Goal: Task Accomplishment & Management: Manage account settings

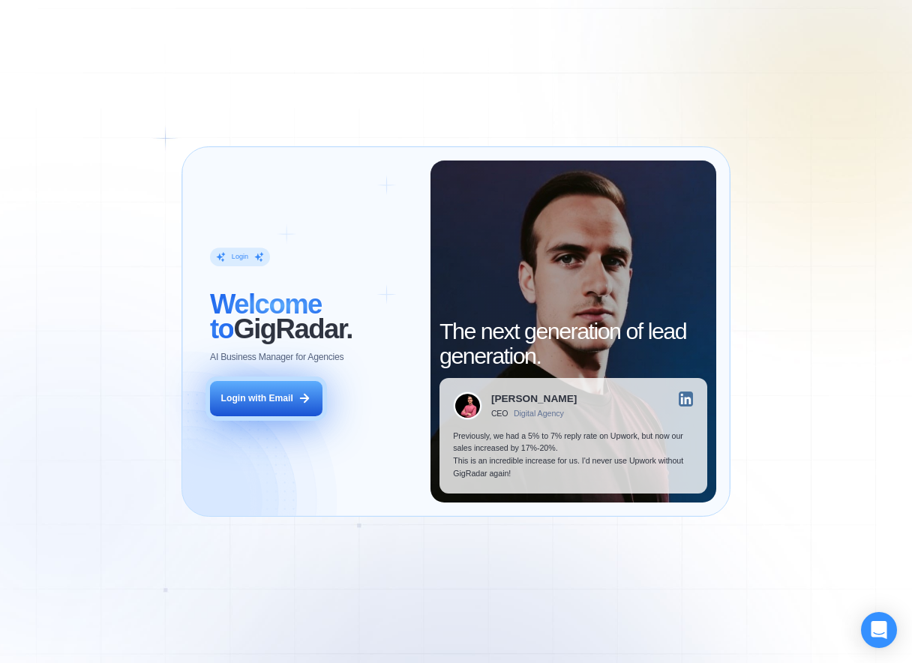
click at [261, 410] on button "Login with Email" at bounding box center [266, 398] width 113 height 35
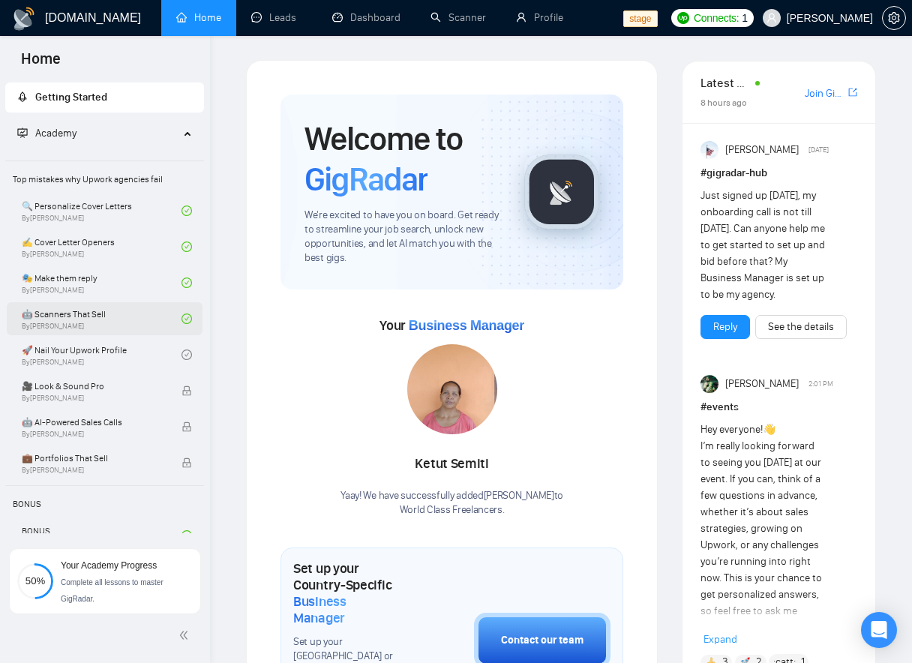
scroll to position [55, 0]
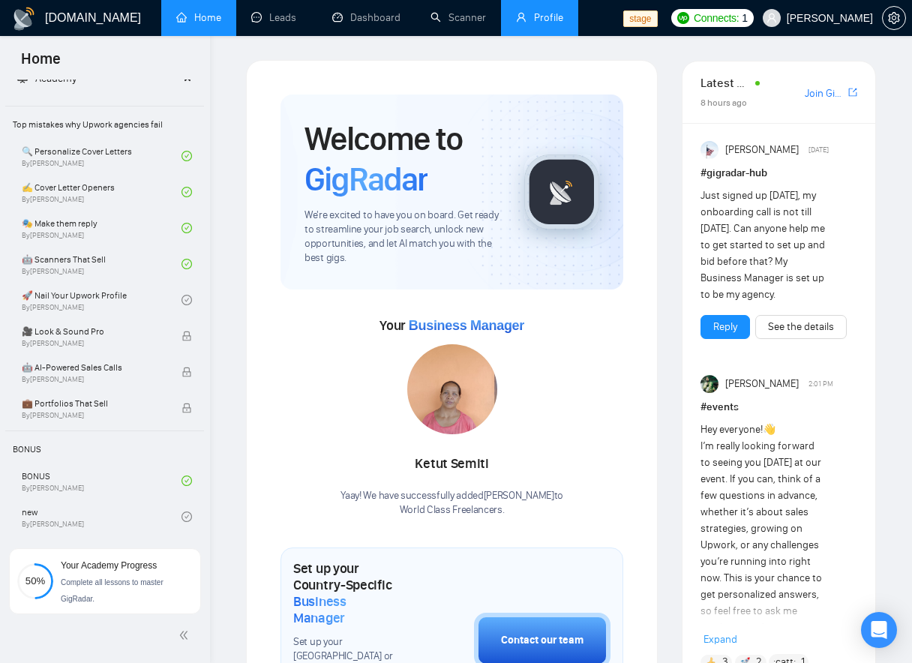
click at [535, 17] on link "Profile" at bounding box center [539, 17] width 47 height 13
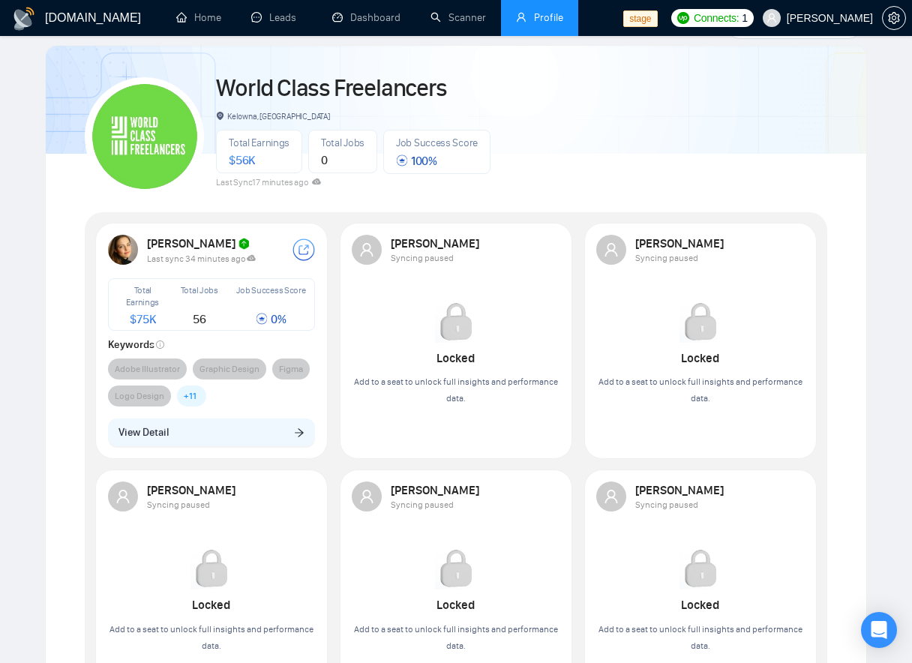
scroll to position [61, 0]
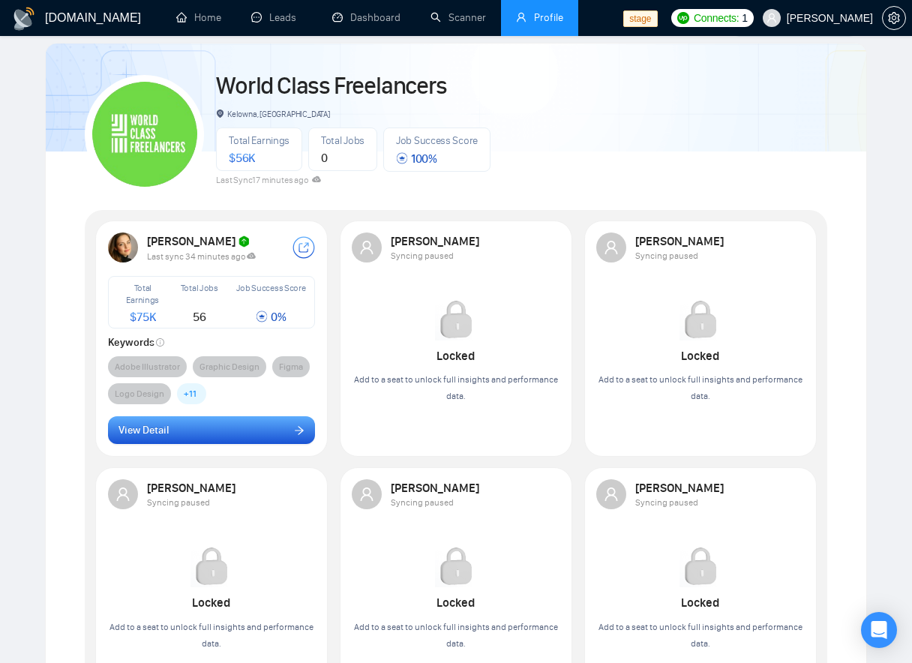
click at [267, 431] on button "View Detail" at bounding box center [212, 430] width 208 height 29
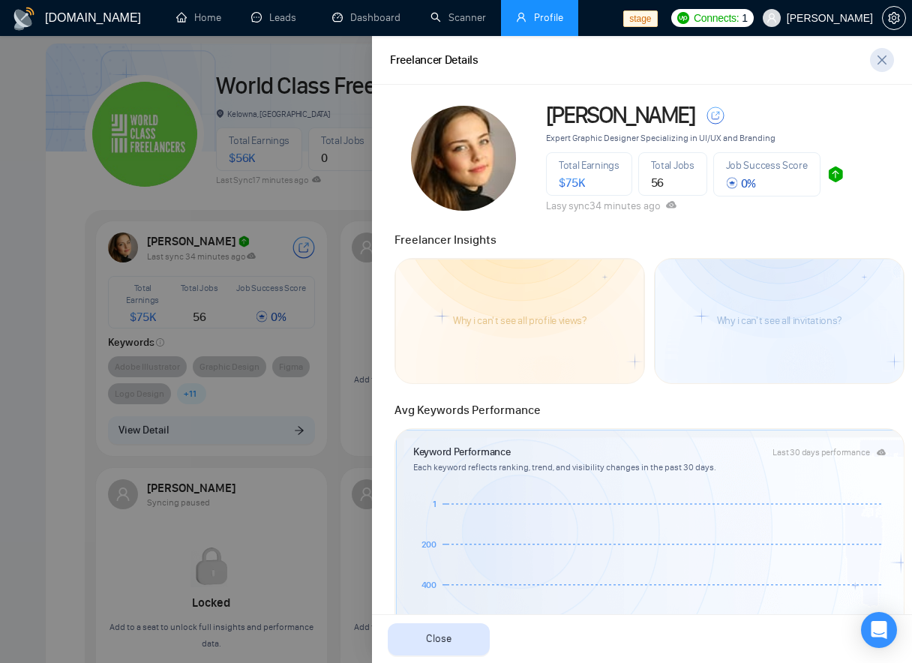
click at [884, 64] on icon "close" at bounding box center [882, 60] width 12 height 12
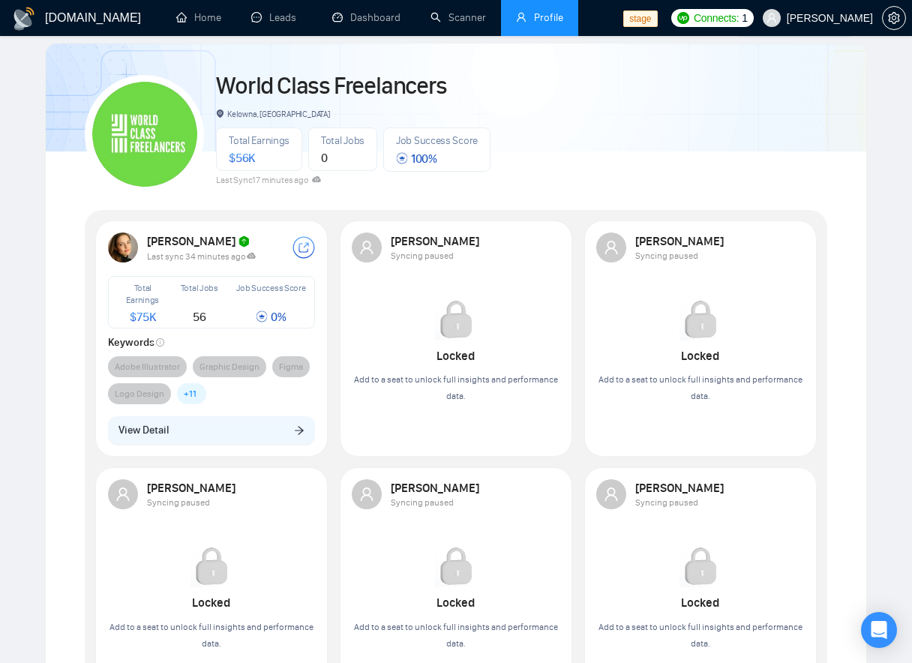
scroll to position [0, 0]
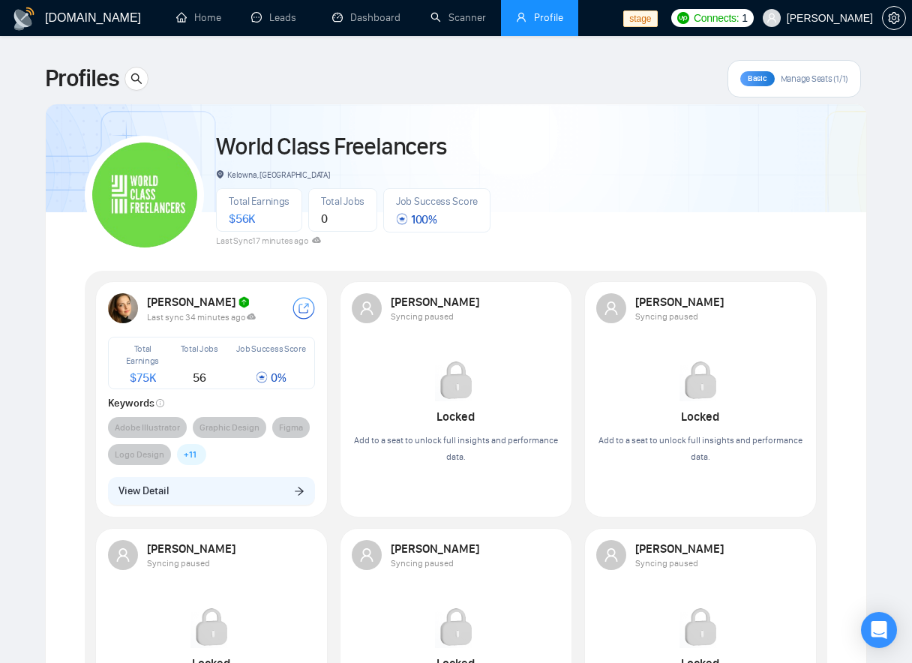
click at [807, 75] on span "Manage Seats (1/1)" at bounding box center [815, 79] width 68 height 12
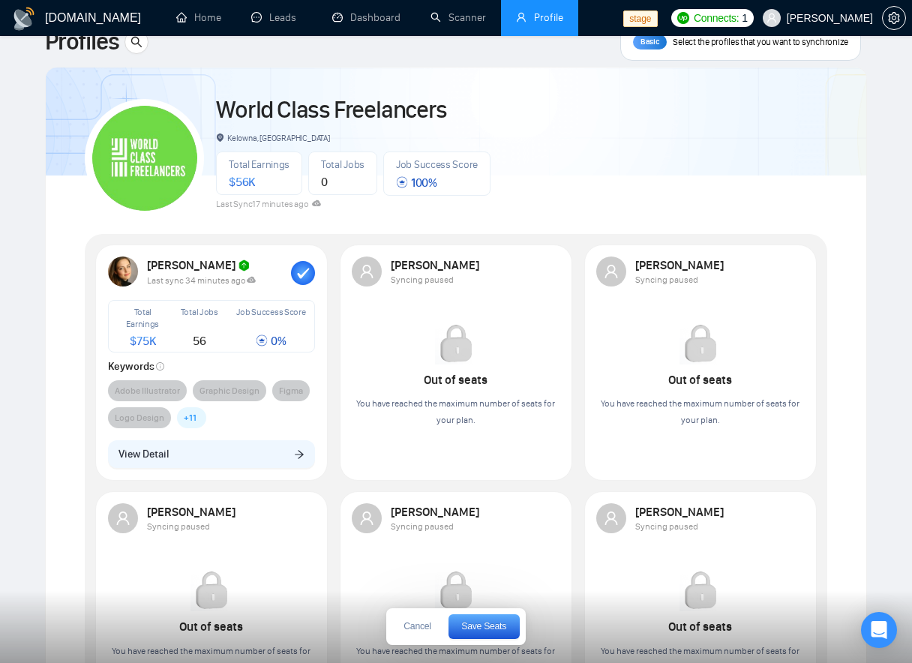
scroll to position [39, 0]
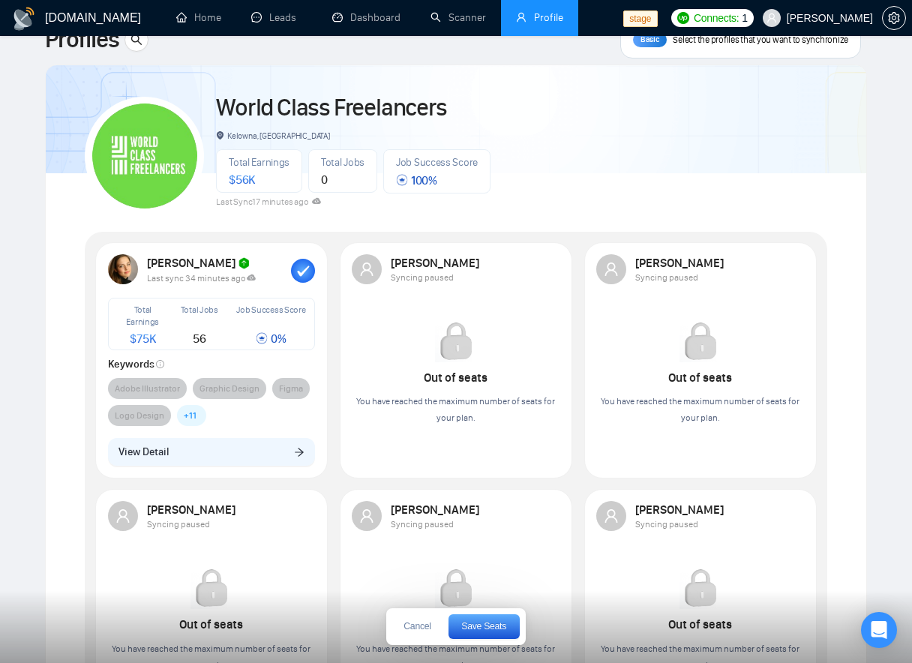
click at [299, 265] on rect "button" at bounding box center [303, 271] width 24 height 24
click at [545, 272] on div at bounding box center [548, 269] width 24 height 24
click at [475, 629] on span "Save Seats" at bounding box center [483, 626] width 45 height 9
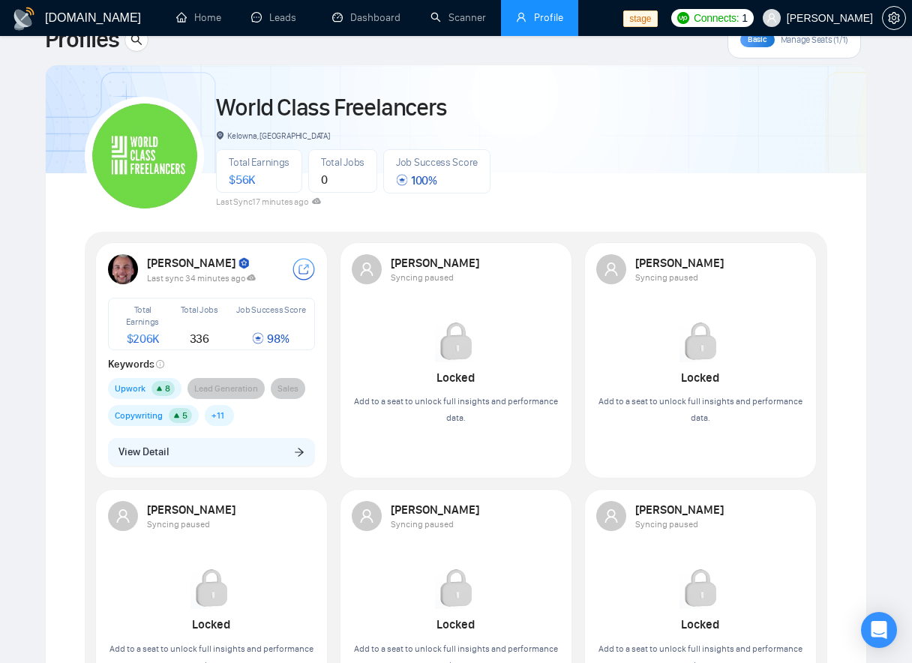
scroll to position [0, 0]
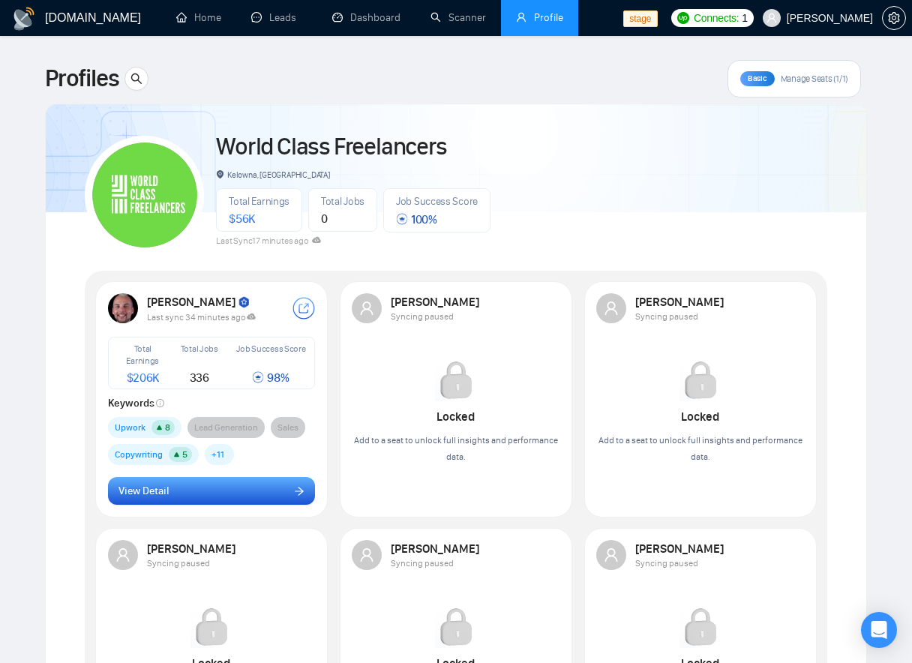
click at [201, 485] on button "View Detail" at bounding box center [212, 491] width 208 height 29
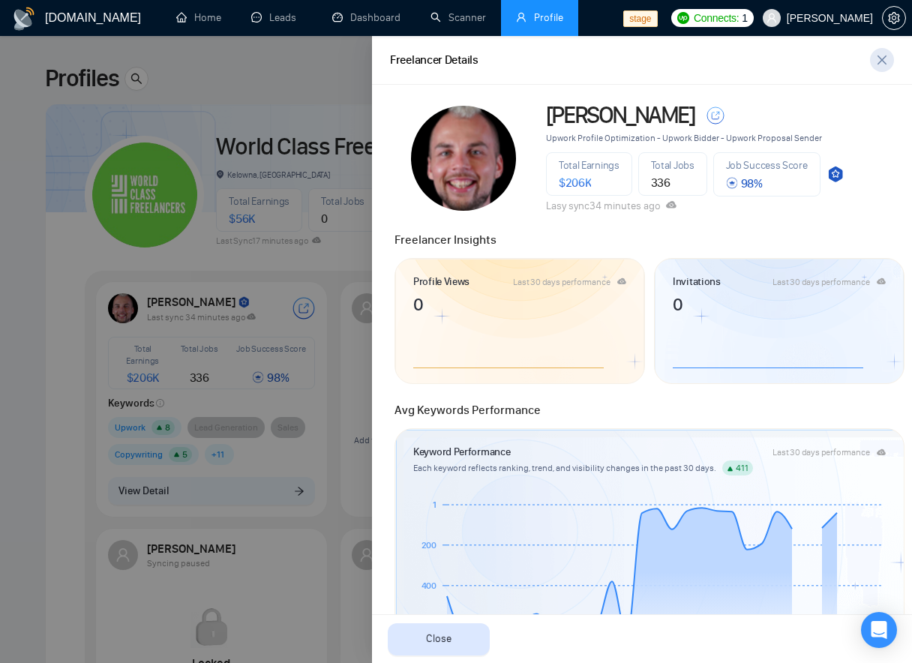
click at [879, 62] on icon "close" at bounding box center [882, 60] width 12 height 12
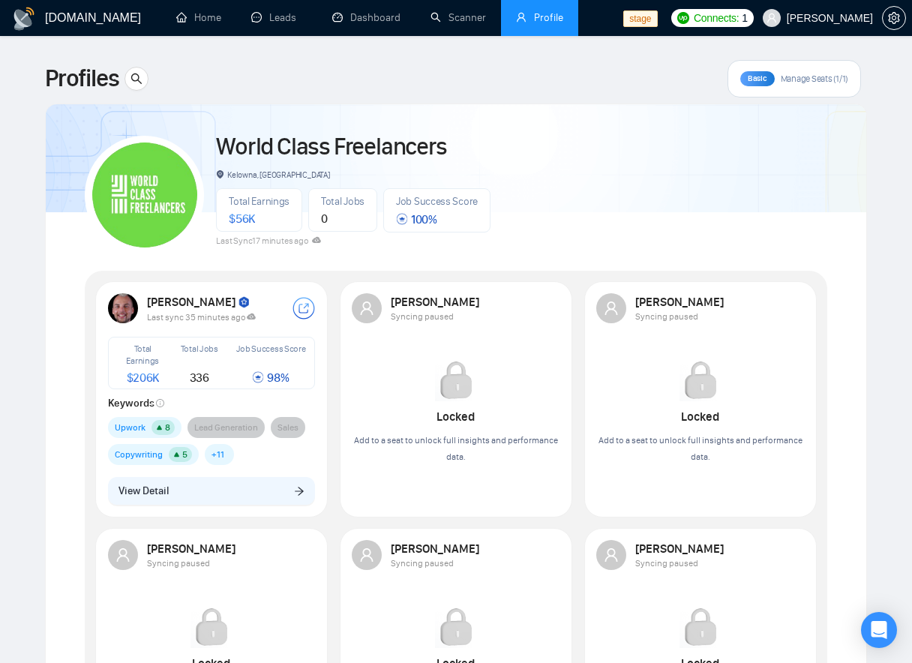
click at [762, 75] on span "Basic" at bounding box center [758, 79] width 20 height 10
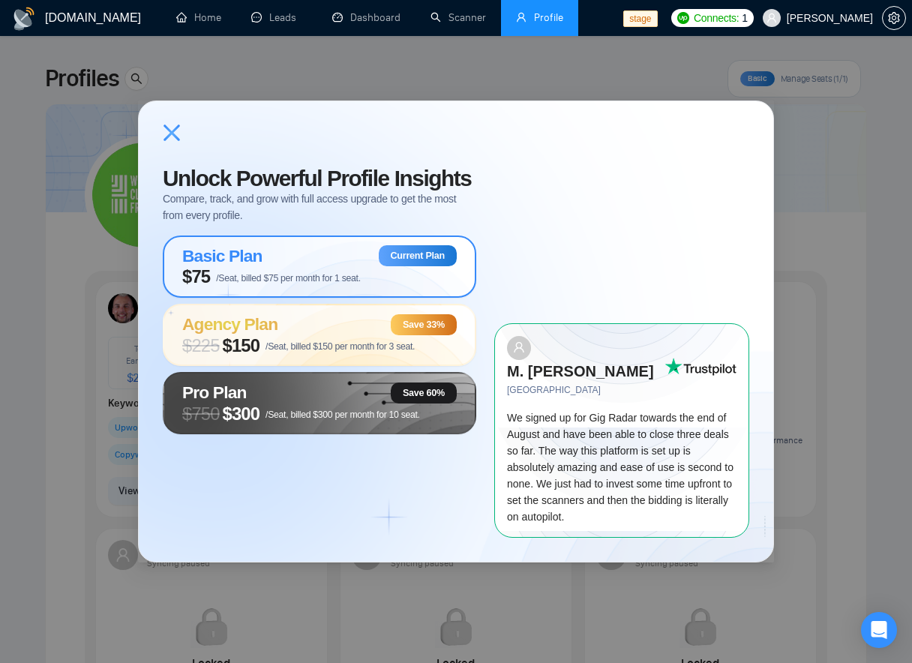
click at [854, 121] on div "Unlock Powerful Profile Insights Compare, track, and grow with full access upgr…" at bounding box center [456, 331] width 912 height 663
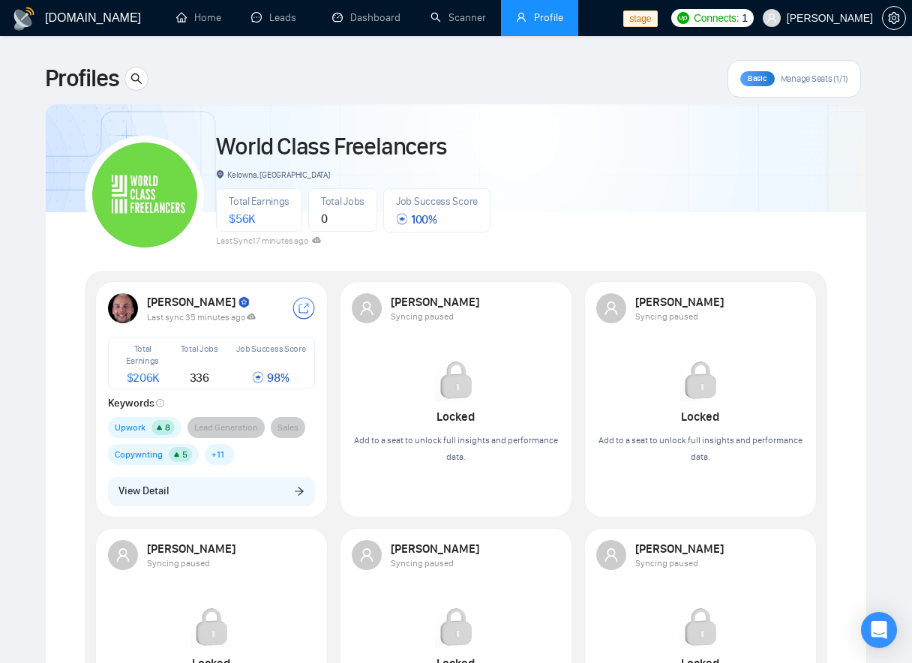
click at [817, 80] on span "Manage Seats (1/1)" at bounding box center [815, 79] width 68 height 12
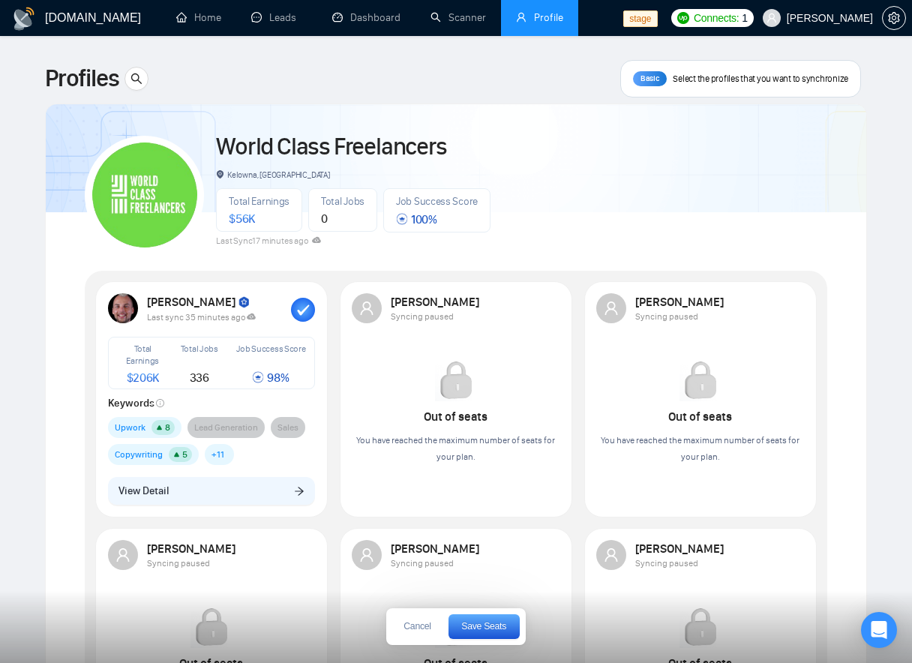
click at [301, 308] on rect "button" at bounding box center [303, 310] width 24 height 24
click at [497, 629] on span "Save Seats" at bounding box center [483, 626] width 45 height 9
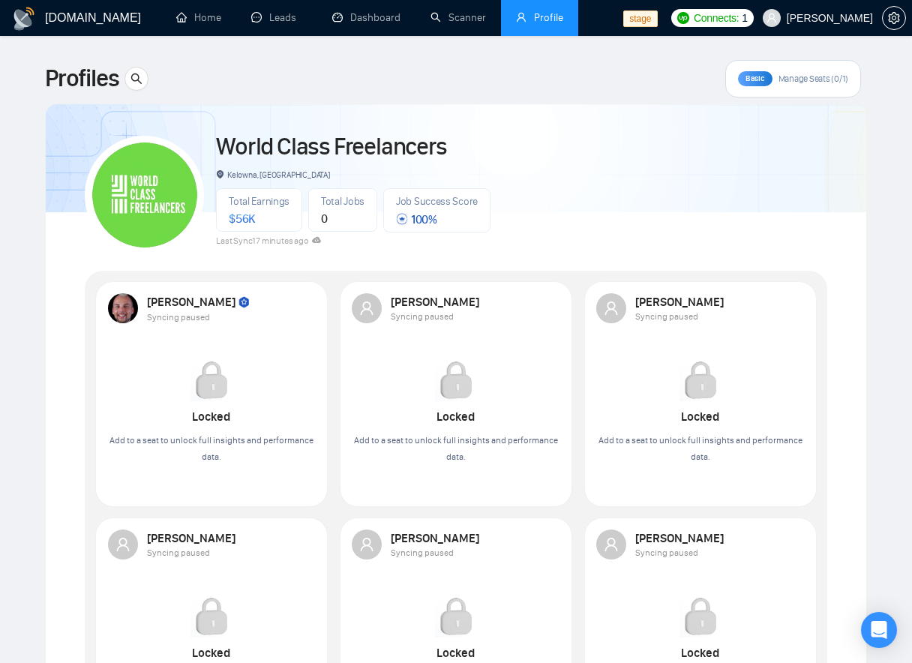
click at [843, 66] on div "Basic Manage Seats (0/1)" at bounding box center [793, 79] width 136 height 38
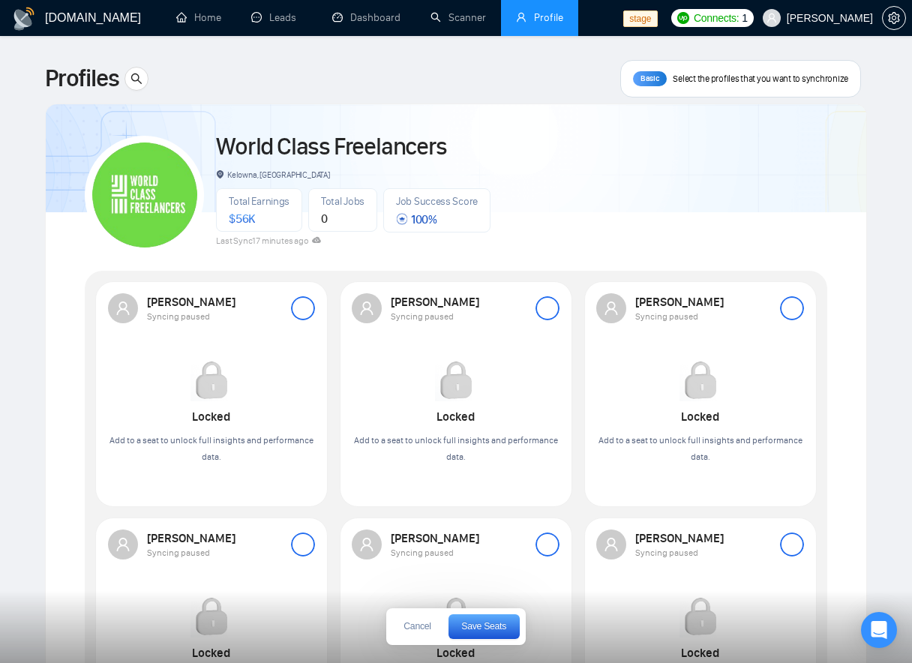
click at [879, 176] on main "Profiles Basic Select the profiles that you want to synchronize World Class Fre…" at bounding box center [456, 590] width 864 height 1061
click at [419, 631] on span "Cancel" at bounding box center [417, 626] width 27 height 9
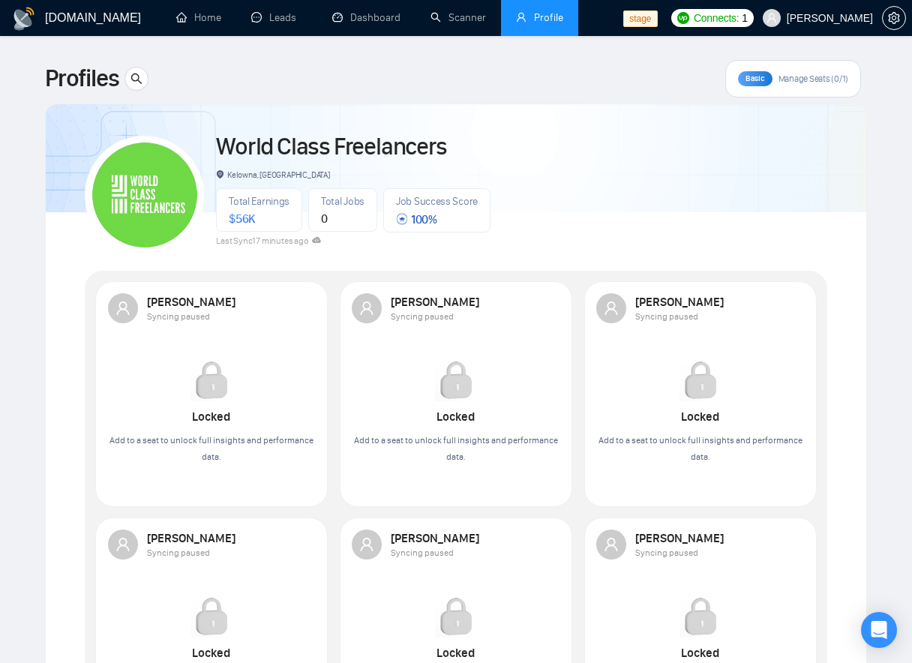
click at [814, 78] on span "Manage Seats (0/1)" at bounding box center [814, 79] width 70 height 12
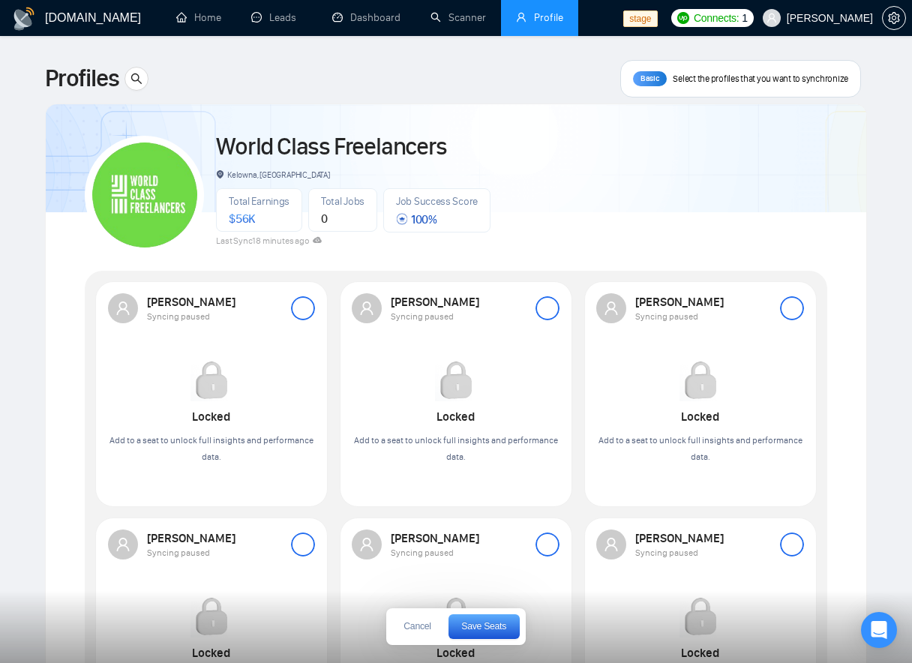
click at [546, 305] on div at bounding box center [548, 308] width 24 height 24
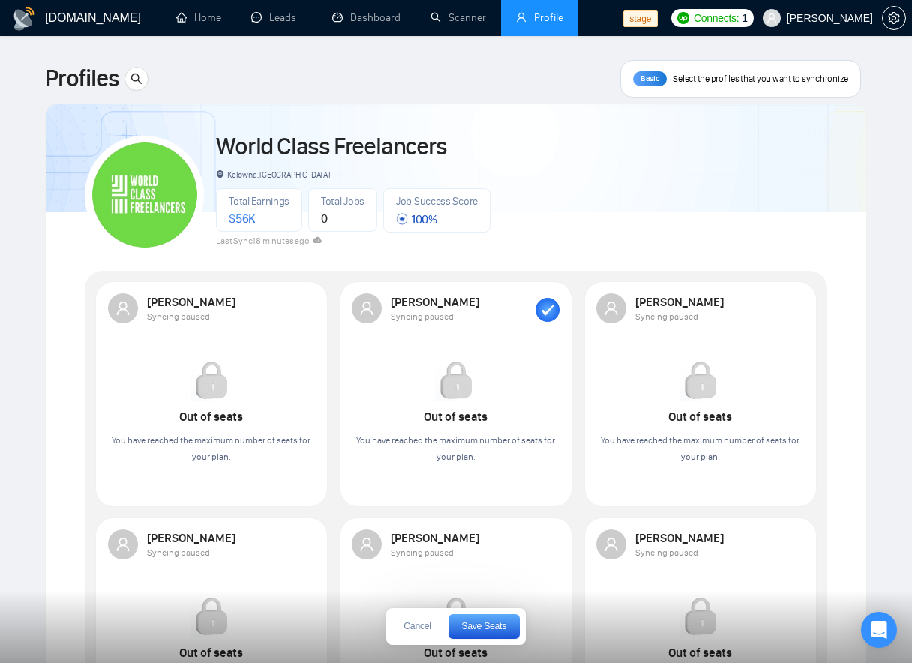
click at [472, 628] on span "Save Seats" at bounding box center [483, 626] width 45 height 9
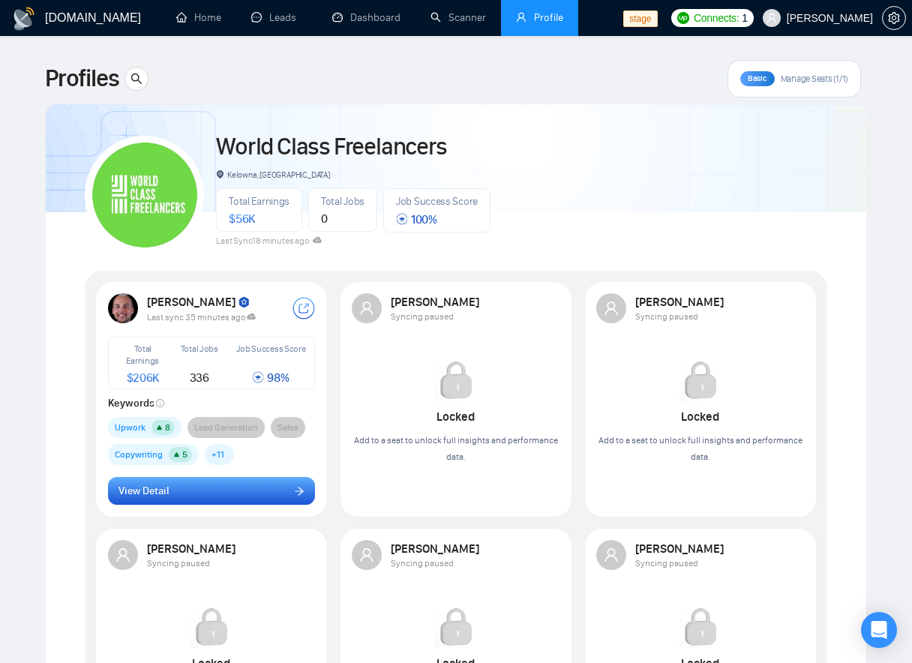
click at [183, 495] on button "View Detail" at bounding box center [212, 491] width 208 height 29
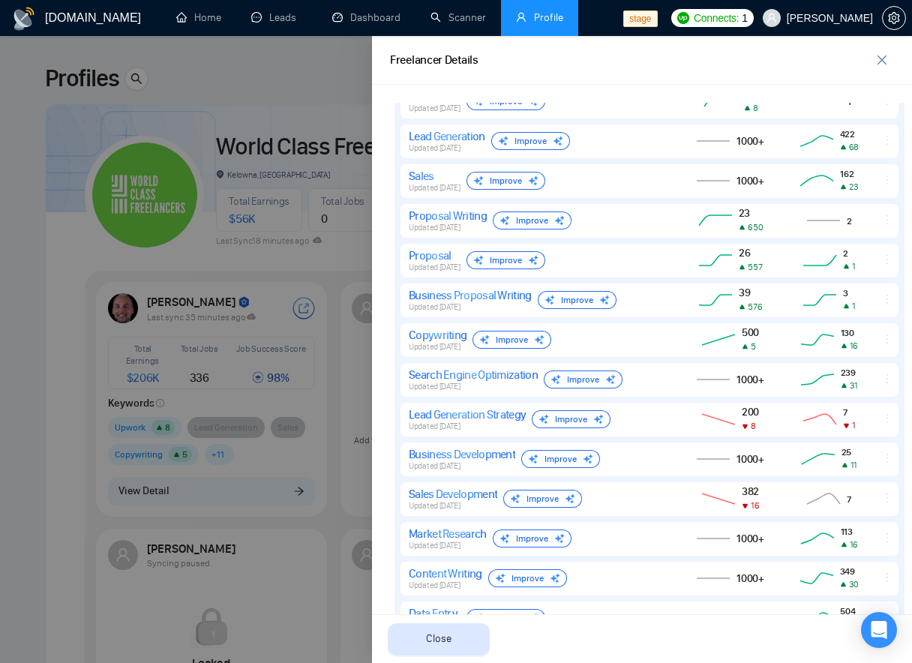
scroll to position [754, 0]
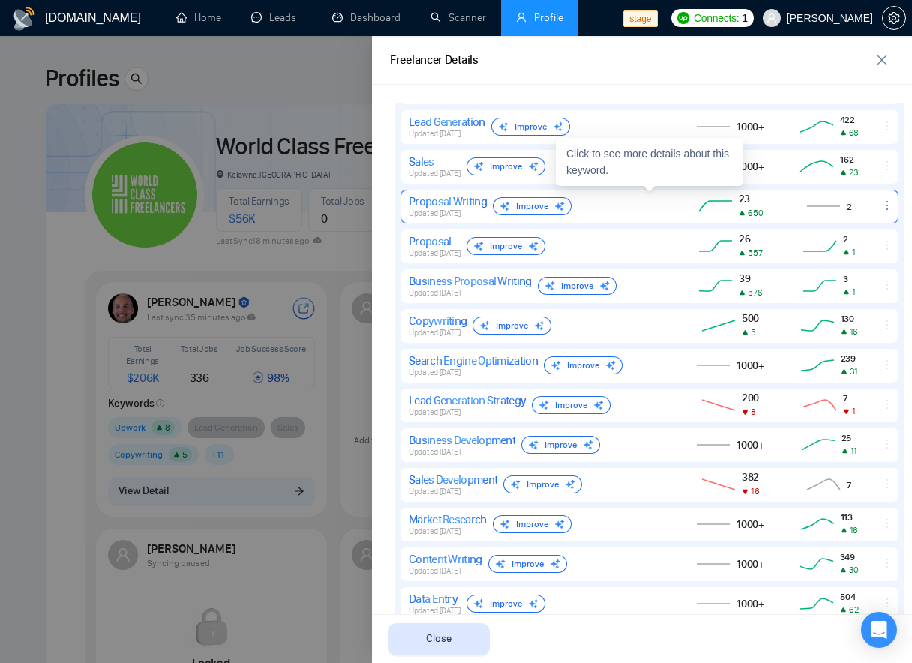
click at [693, 200] on div "23 650" at bounding box center [731, 207] width 102 height 28
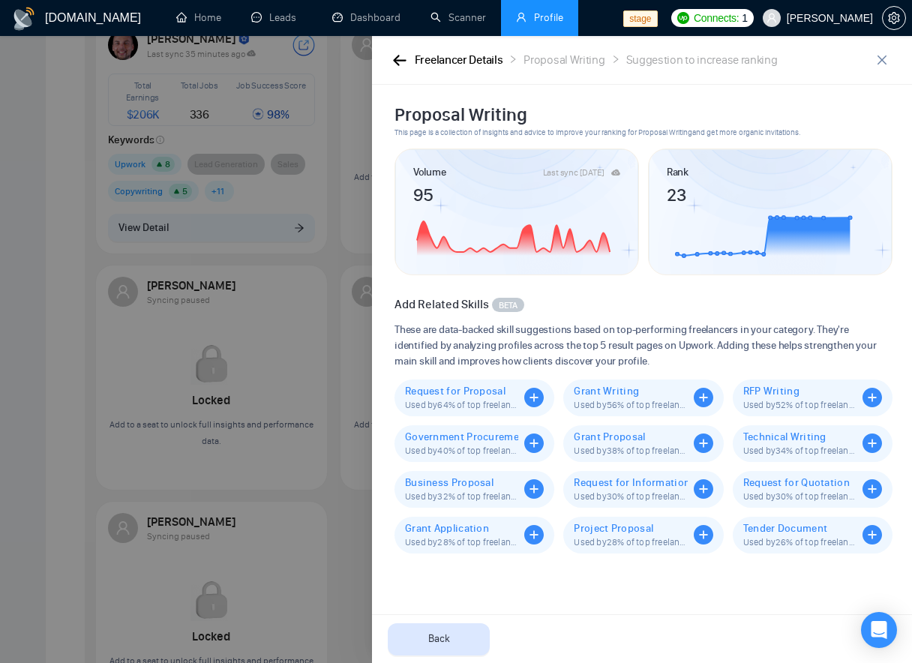
scroll to position [275, 0]
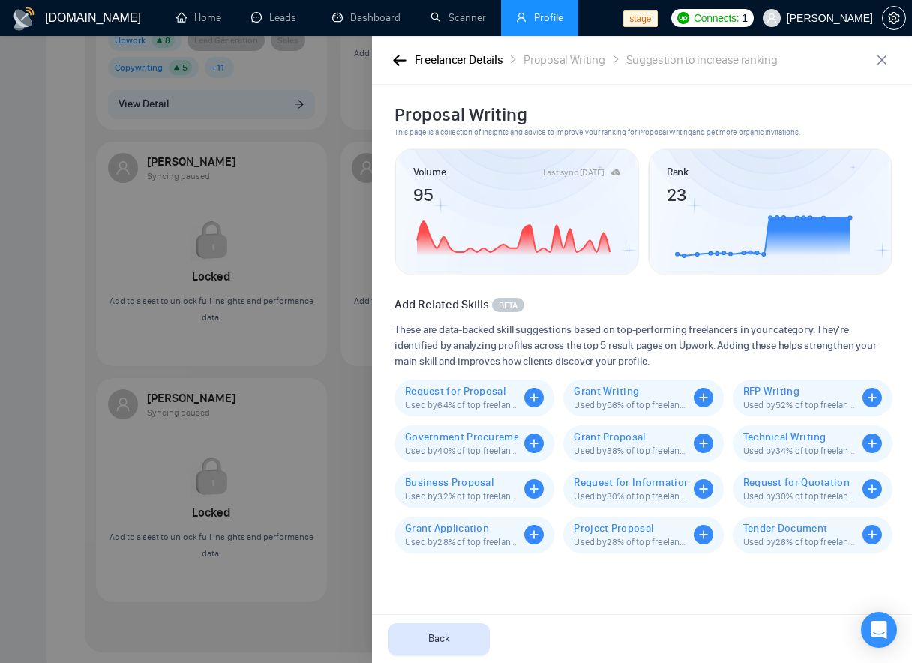
click at [678, 566] on div "Proposal Writing This page is a collection of insights and advice to improve yo…" at bounding box center [649, 374] width 519 height 542
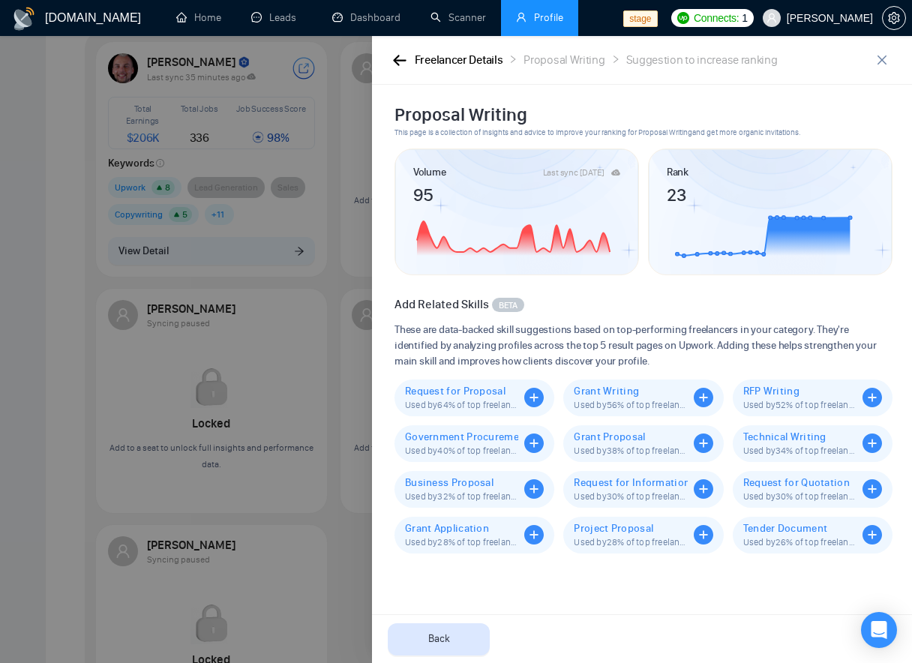
scroll to position [0, 0]
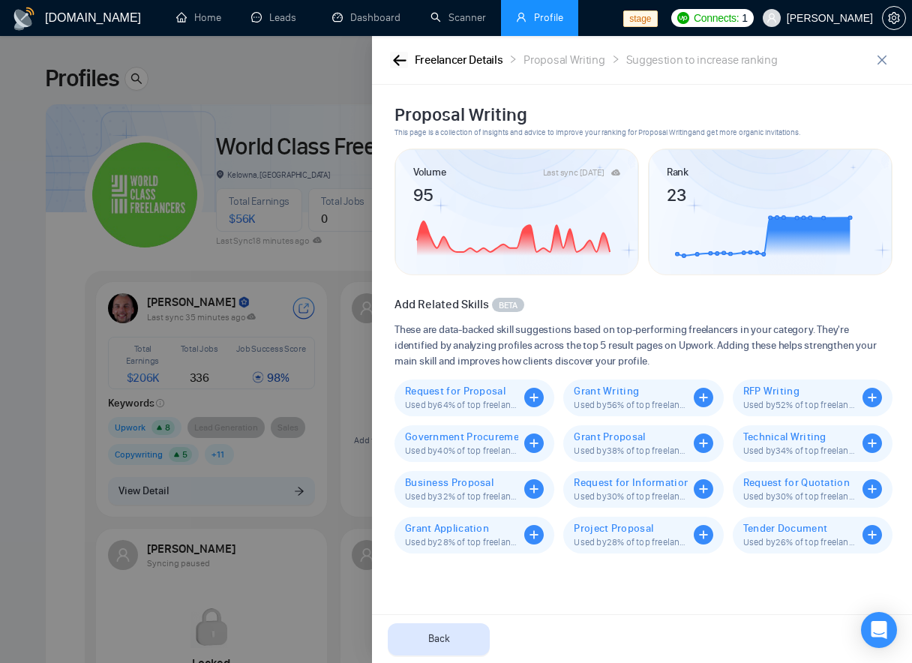
click at [395, 62] on icon "button" at bounding box center [399, 60] width 13 height 11
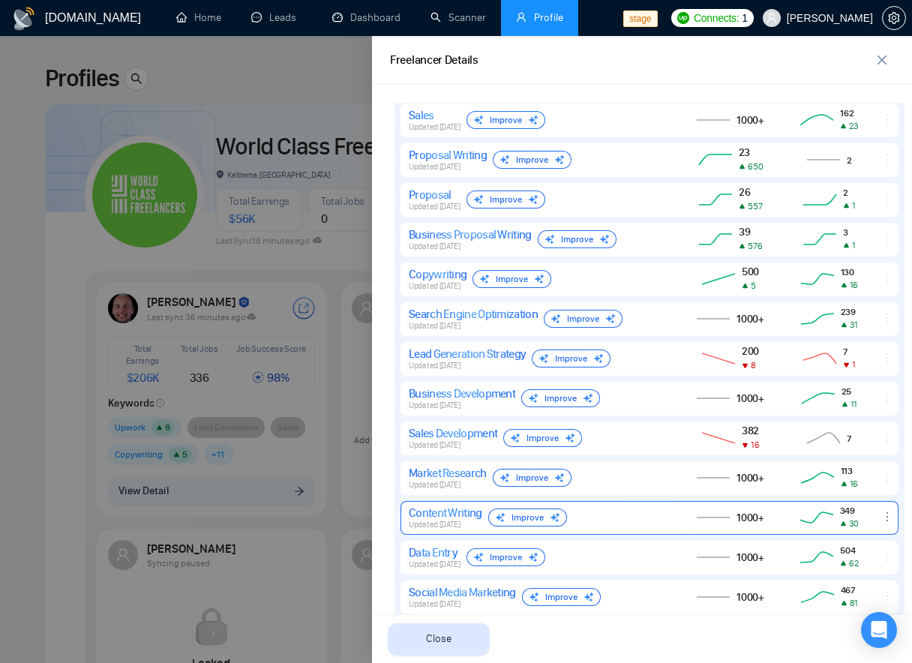
scroll to position [803, 0]
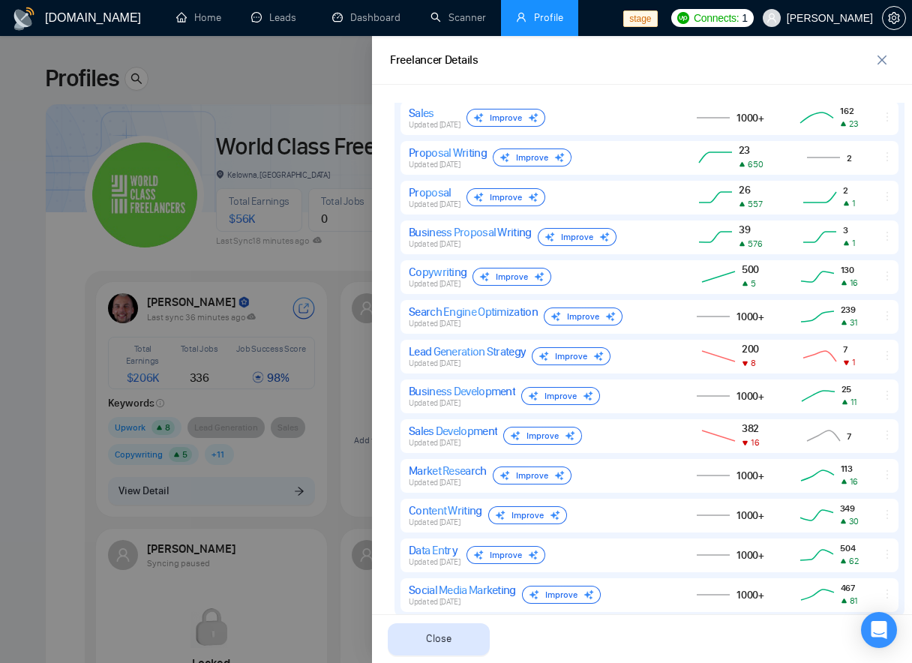
click at [313, 413] on div at bounding box center [456, 349] width 912 height 627
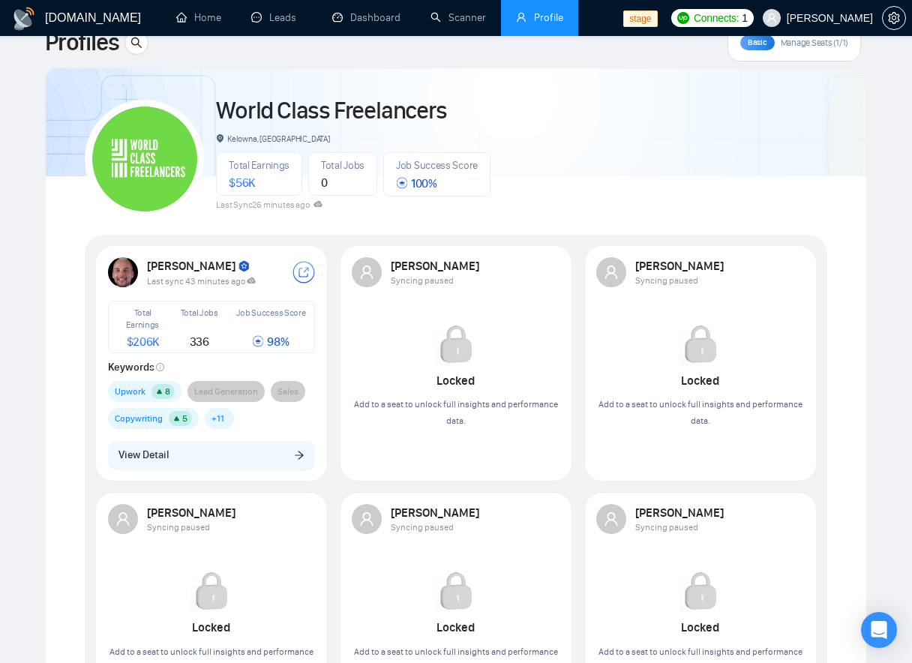
scroll to position [38, 0]
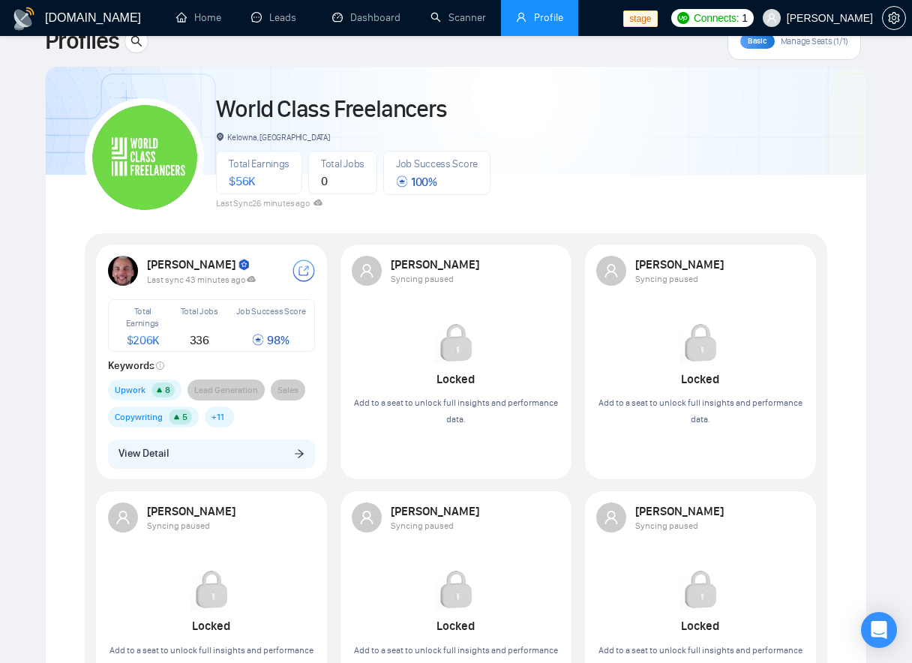
click at [188, 154] on img at bounding box center [144, 157] width 105 height 105
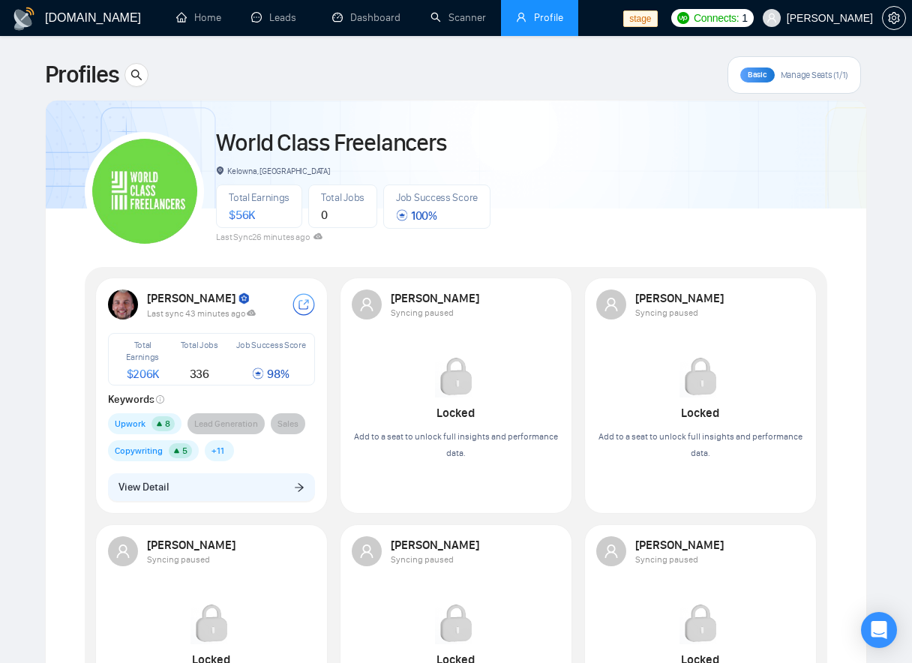
scroll to position [2, 0]
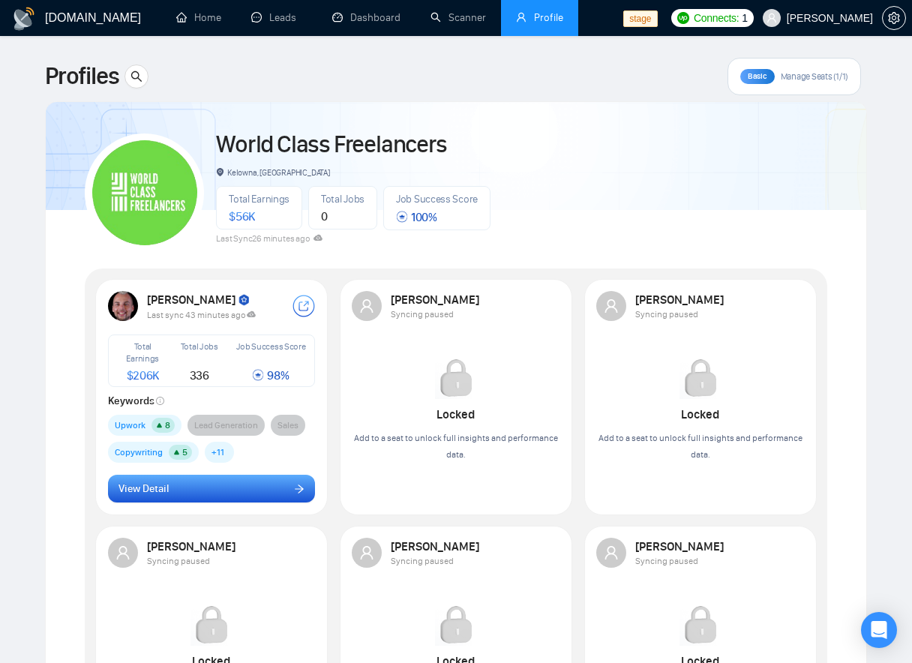
click at [168, 484] on span "View Detail" at bounding box center [144, 489] width 50 height 17
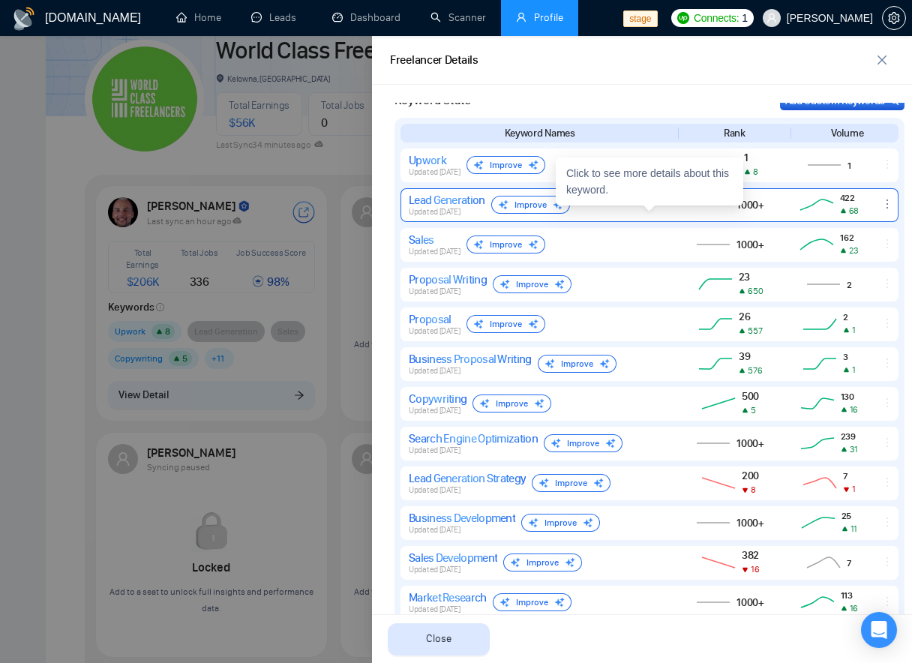
scroll to position [644, 0]
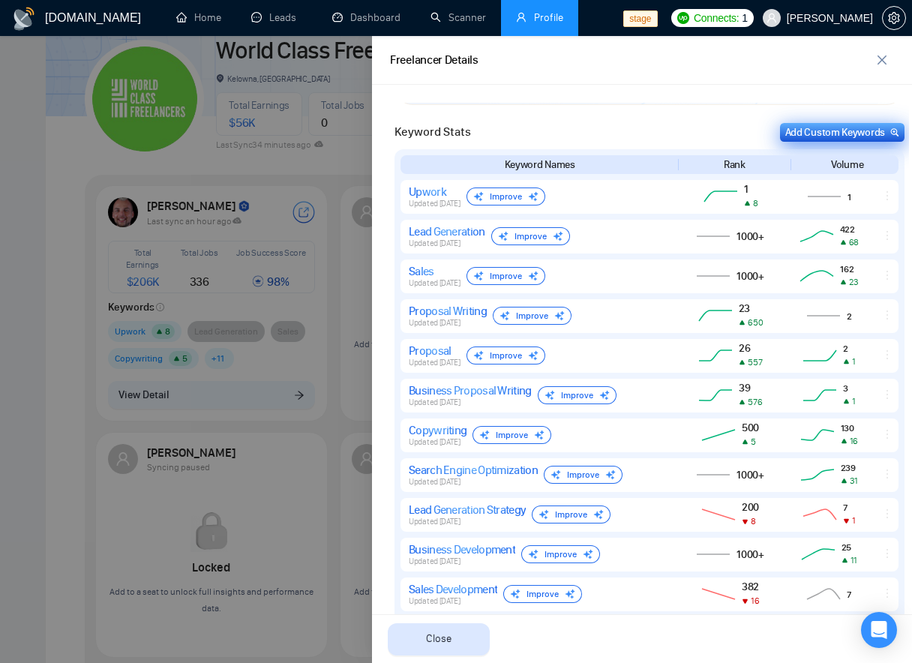
click at [820, 128] on div "Add Custom Keywords" at bounding box center [842, 133] width 114 height 16
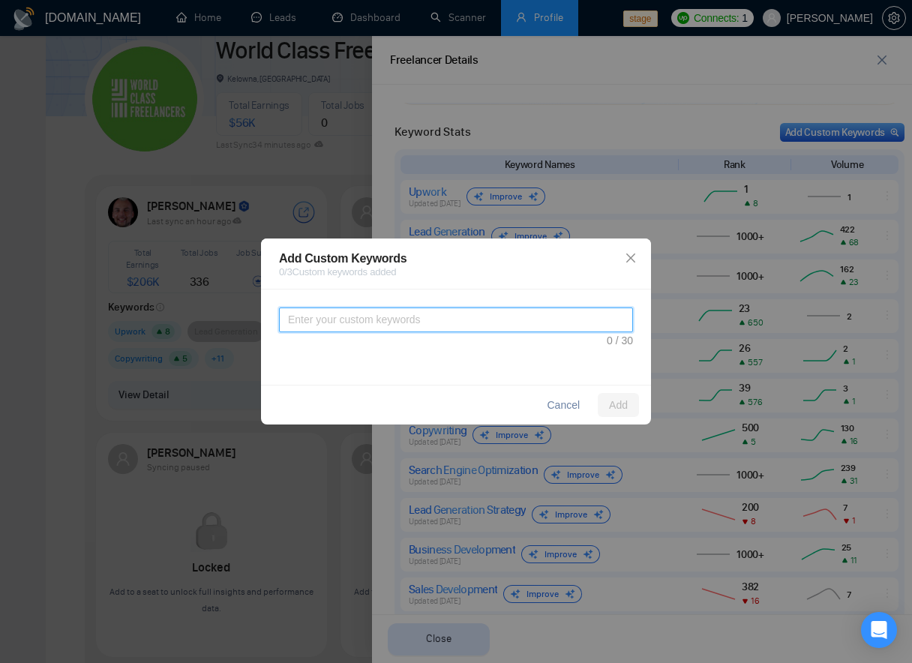
click at [395, 328] on textarea at bounding box center [456, 320] width 354 height 25
type textarea "Profile Optimization"
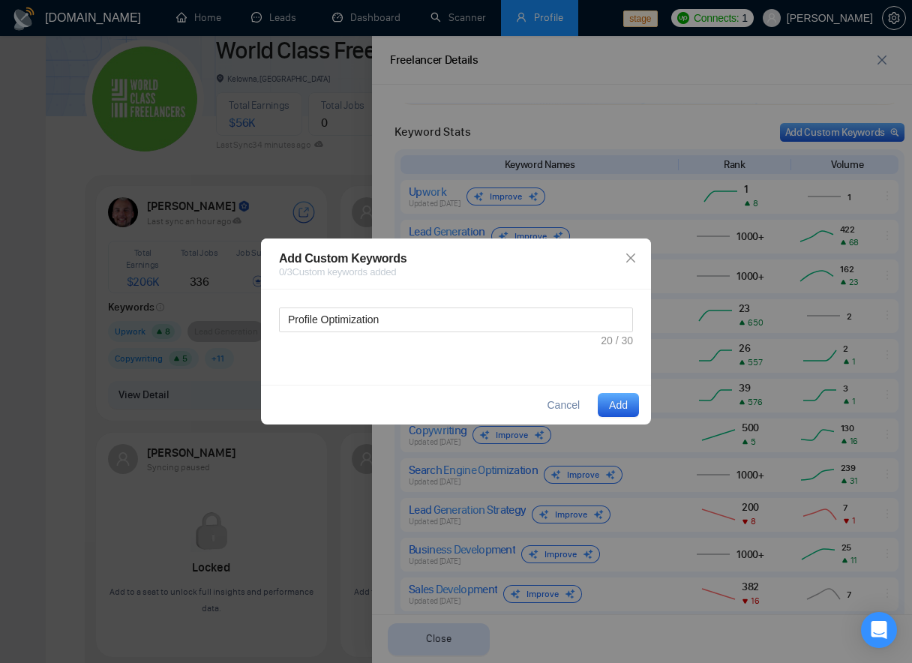
click at [618, 395] on button "Add" at bounding box center [618, 405] width 41 height 24
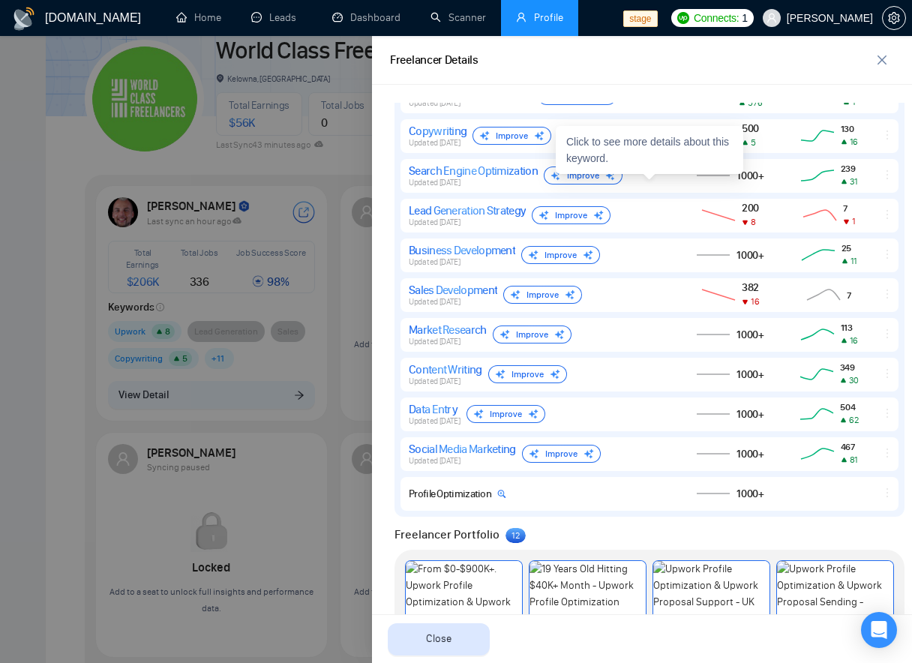
scroll to position [947, 0]
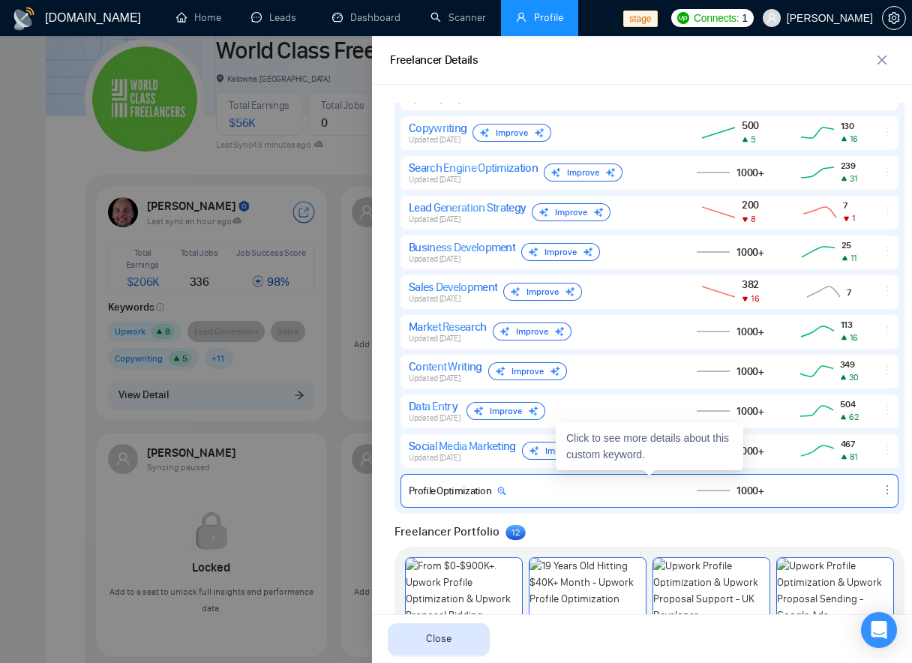
click at [598, 482] on div "Profile Optimization 1000+" at bounding box center [650, 491] width 498 height 34
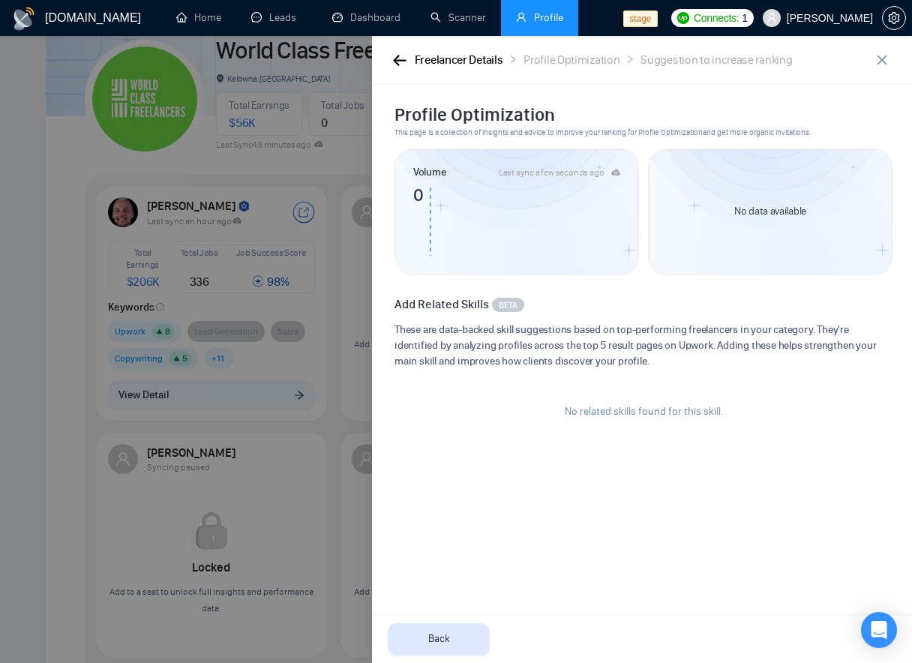
drag, startPoint x: 417, startPoint y: 197, endPoint x: 464, endPoint y: 197, distance: 46.5
click at [464, 197] on icon at bounding box center [516, 222] width 207 height 76
drag, startPoint x: 396, startPoint y: 117, endPoint x: 560, endPoint y: 118, distance: 164.3
click at [560, 118] on h2 "Profile Optimization" at bounding box center [644, 115] width 498 height 24
click at [698, 115] on h2 "Profile Optimization" at bounding box center [644, 115] width 498 height 24
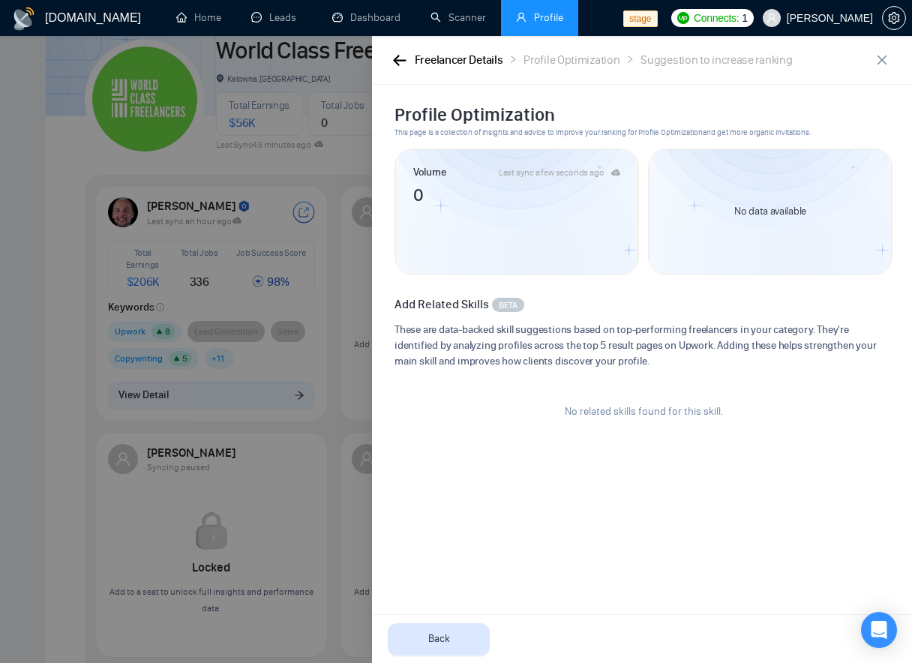
click at [709, 59] on div "Suggestion to increase ranking" at bounding box center [717, 60] width 152 height 19
click at [399, 57] on icon "button" at bounding box center [400, 60] width 14 height 11
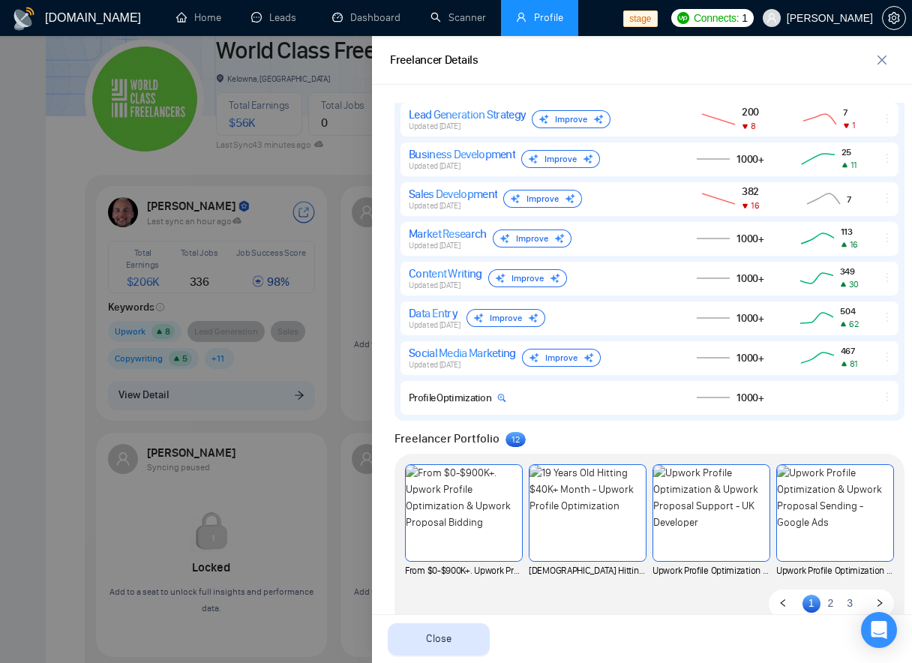
scroll to position [1042, 0]
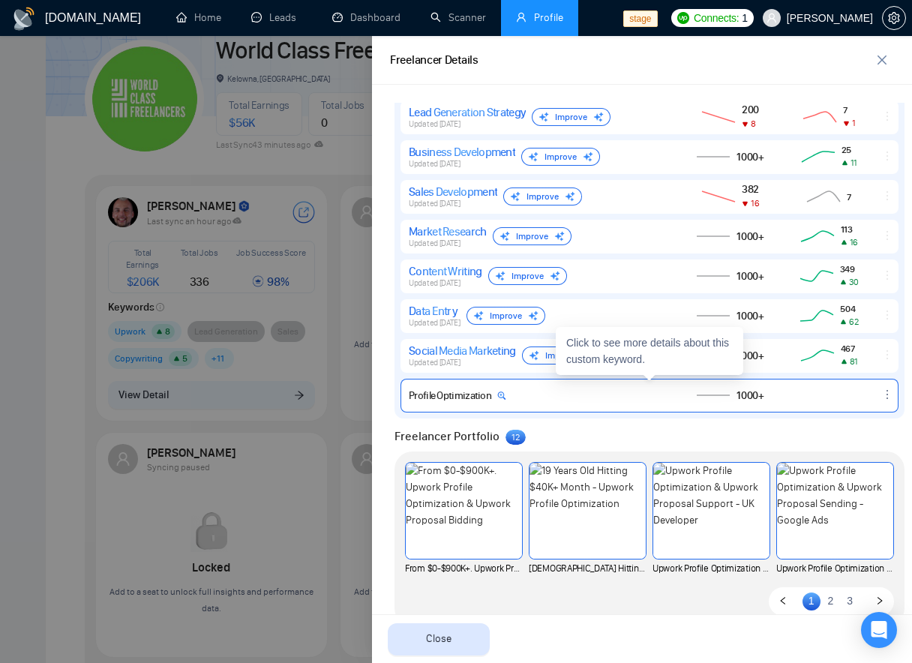
click at [590, 386] on div "Profile Optimization 1000+" at bounding box center [650, 396] width 498 height 34
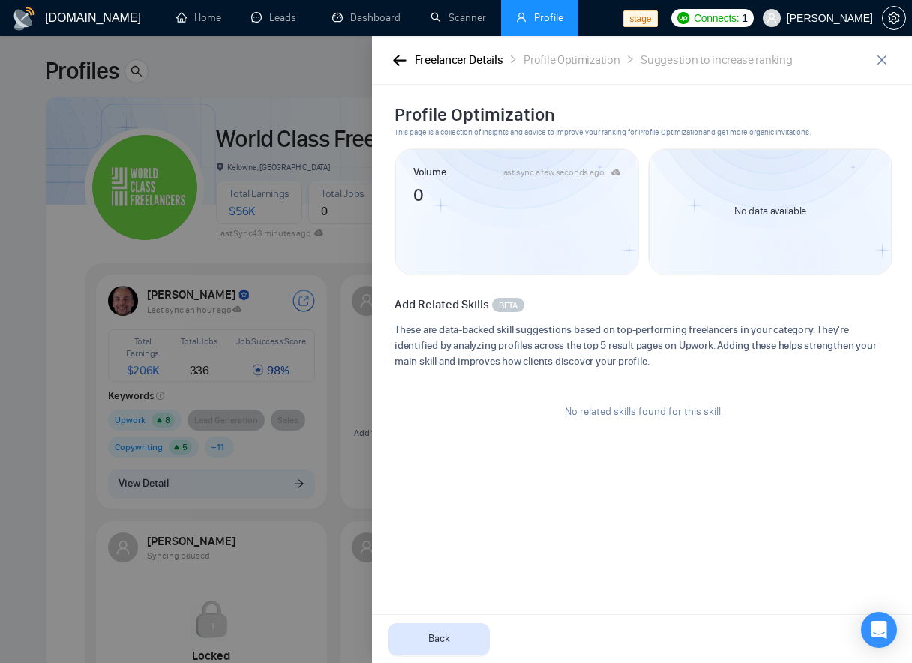
scroll to position [0, 0]
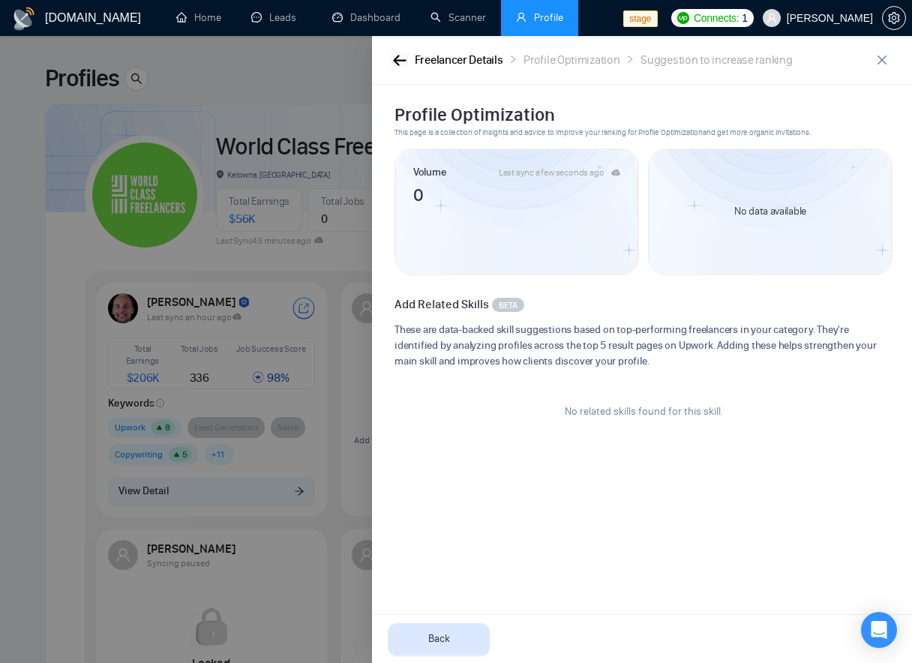
click at [390, 59] on button "button" at bounding box center [399, 60] width 18 height 17
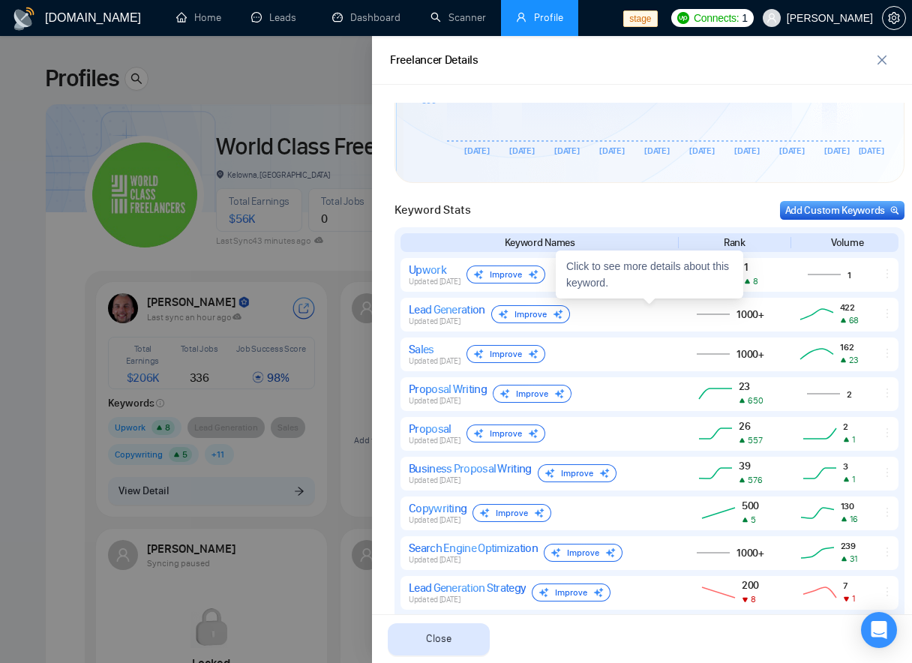
scroll to position [557, 0]
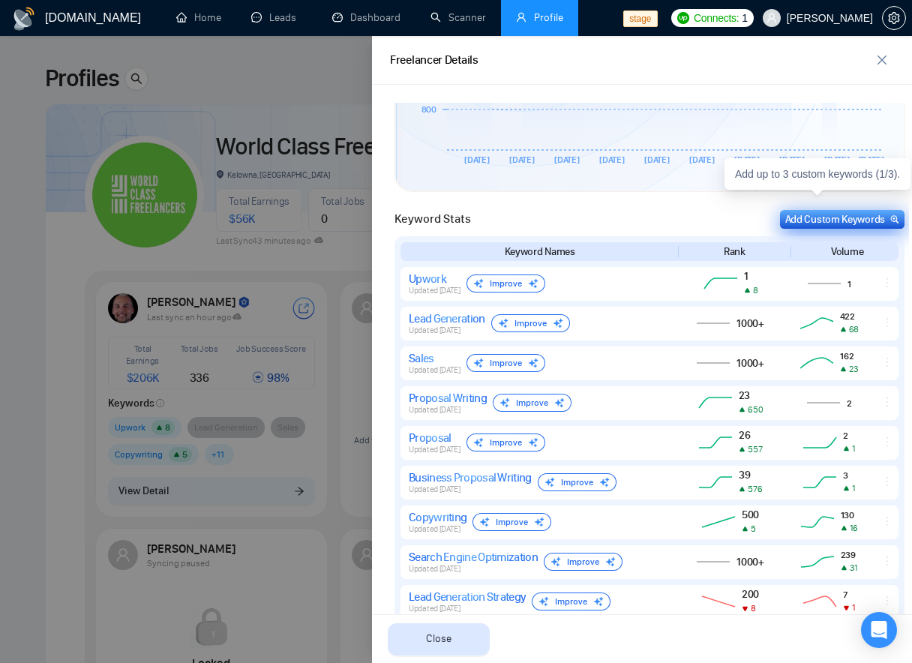
click at [827, 210] on button "Add Custom Keywords" at bounding box center [842, 219] width 125 height 19
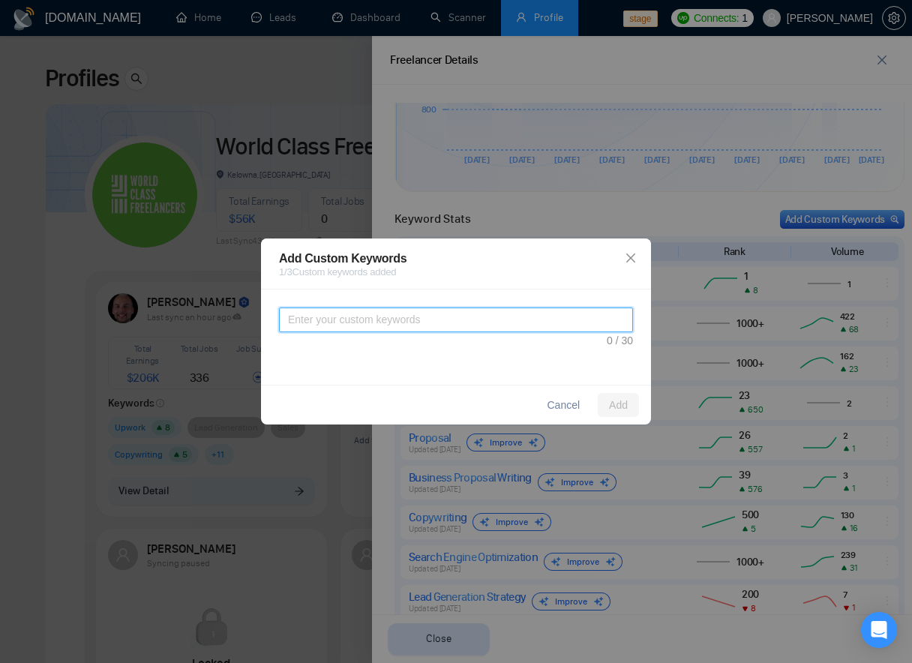
click at [357, 319] on textarea at bounding box center [456, 320] width 354 height 25
type textarea "u"
type textarea "Upwork Profile Optimization"
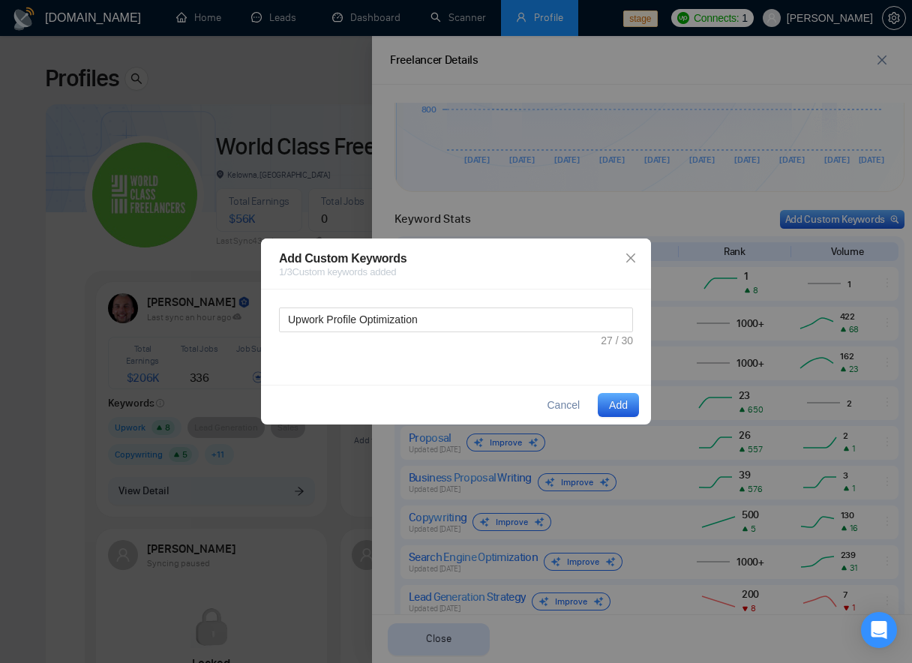
click at [617, 391] on div "Cancel Add" at bounding box center [456, 405] width 390 height 40
click at [617, 403] on span "Add" at bounding box center [618, 405] width 19 height 17
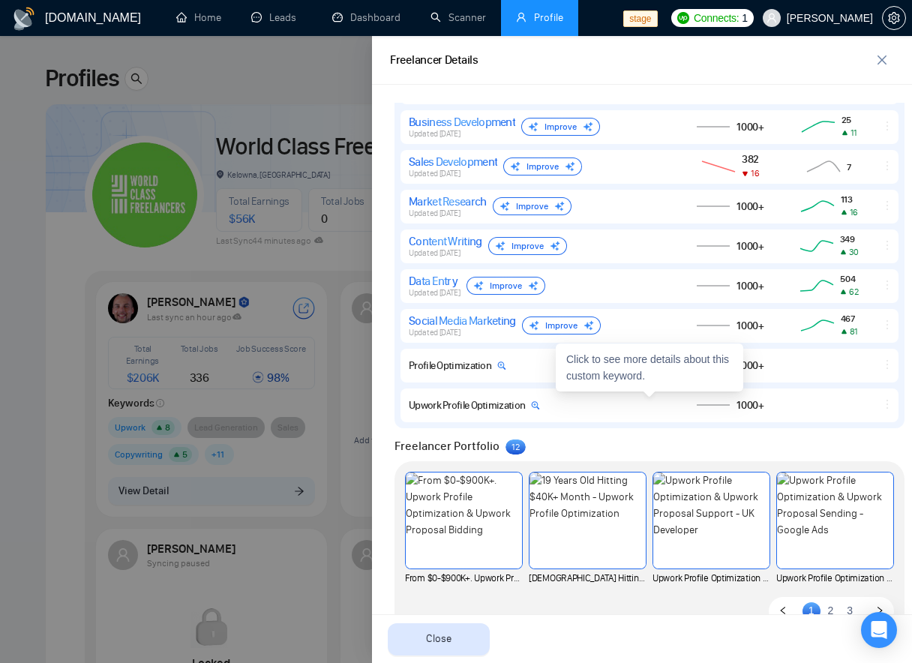
scroll to position [1116, 0]
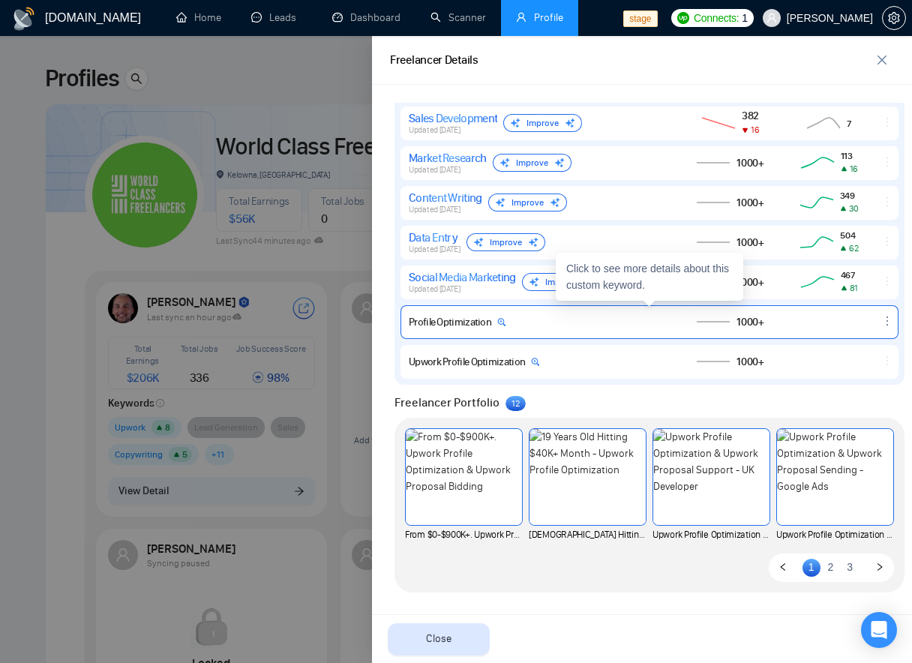
click at [560, 319] on div "Profile Optimization" at bounding box center [538, 322] width 259 height 13
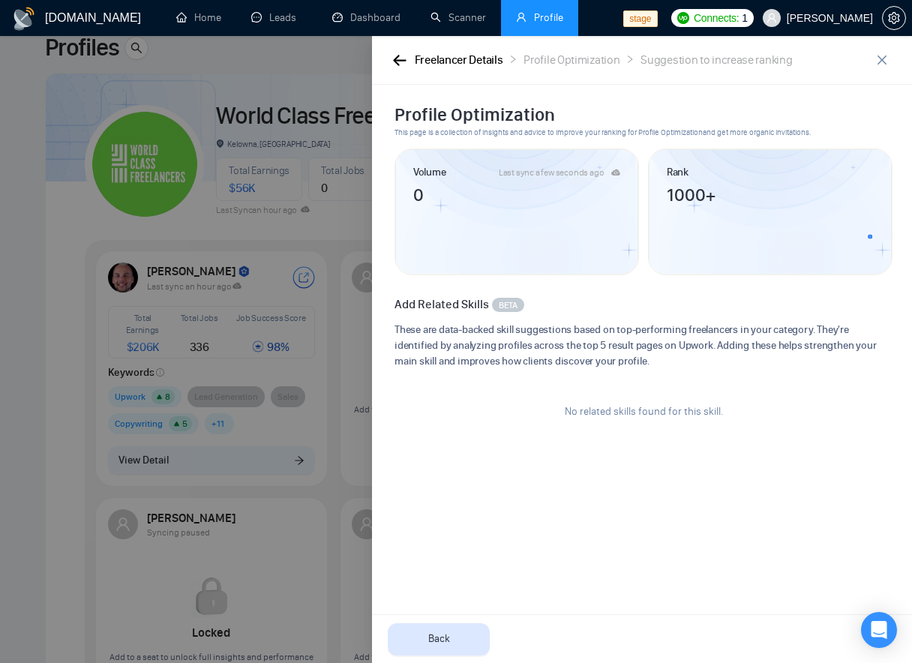
scroll to position [34, 0]
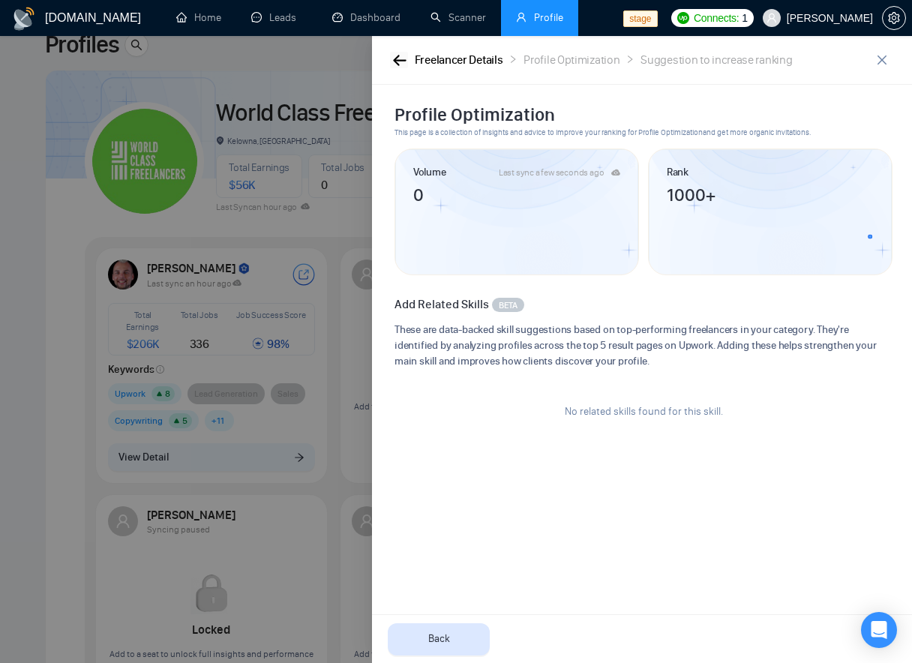
click at [398, 60] on icon "button" at bounding box center [399, 60] width 13 height 11
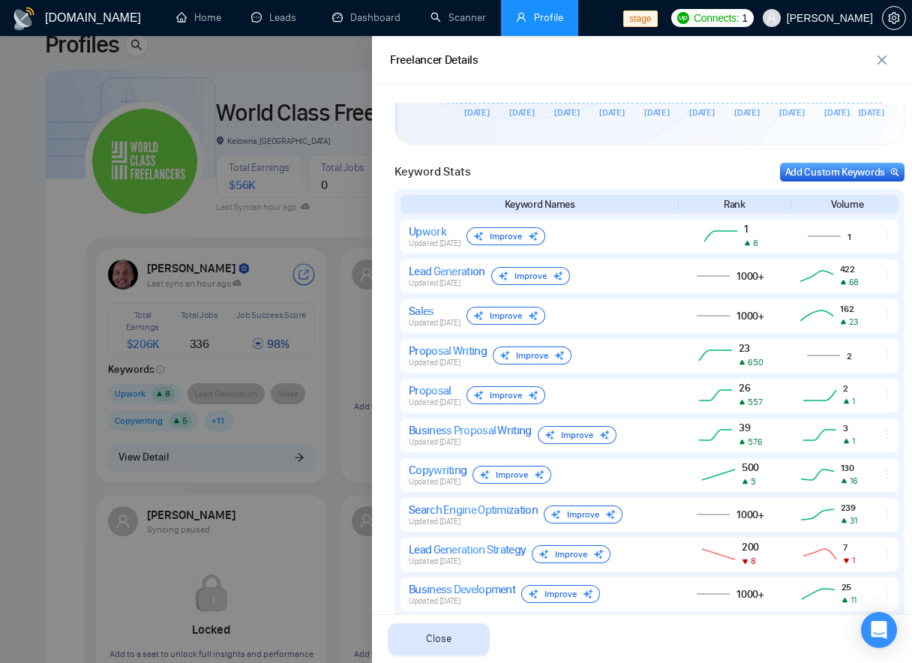
scroll to position [1116, 0]
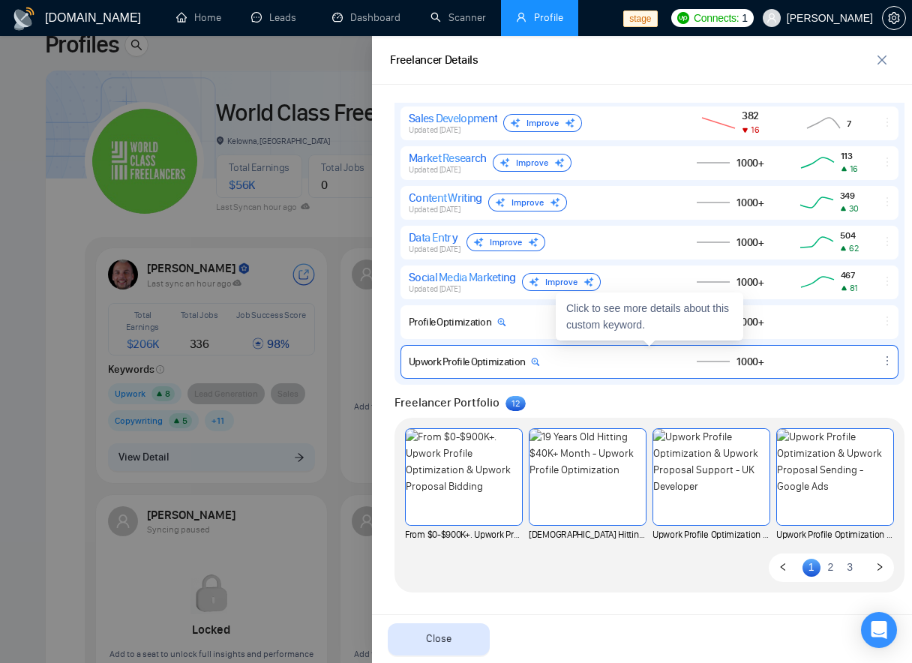
click at [774, 356] on div "1000+" at bounding box center [731, 362] width 102 height 18
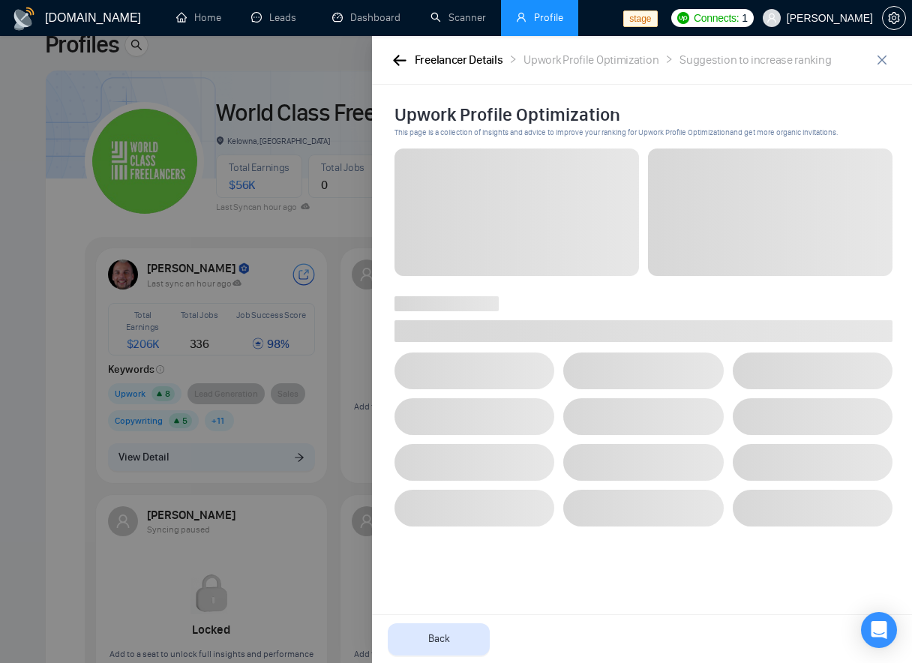
scroll to position [0, 0]
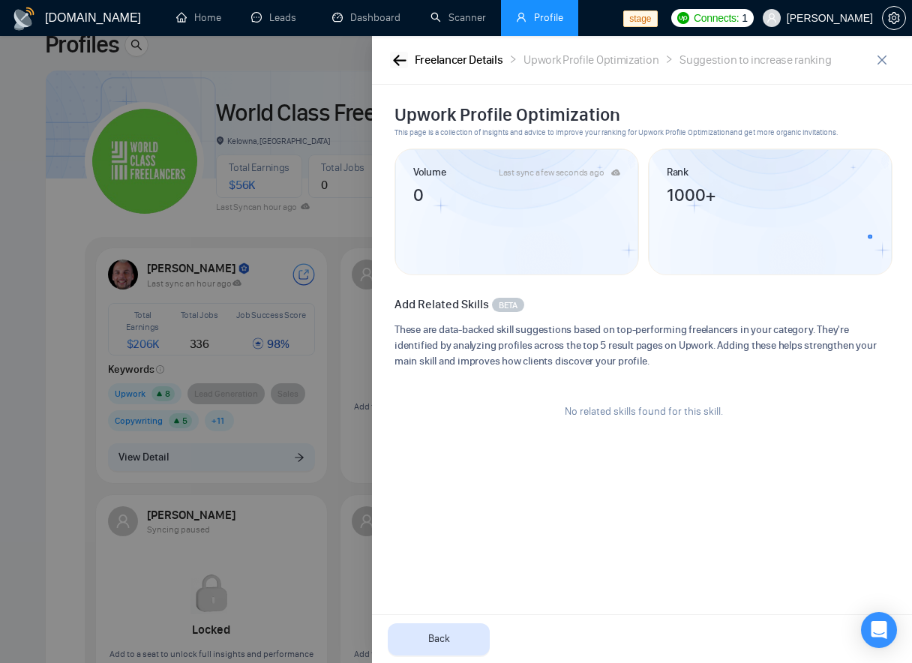
click at [402, 56] on icon "button" at bounding box center [400, 60] width 14 height 11
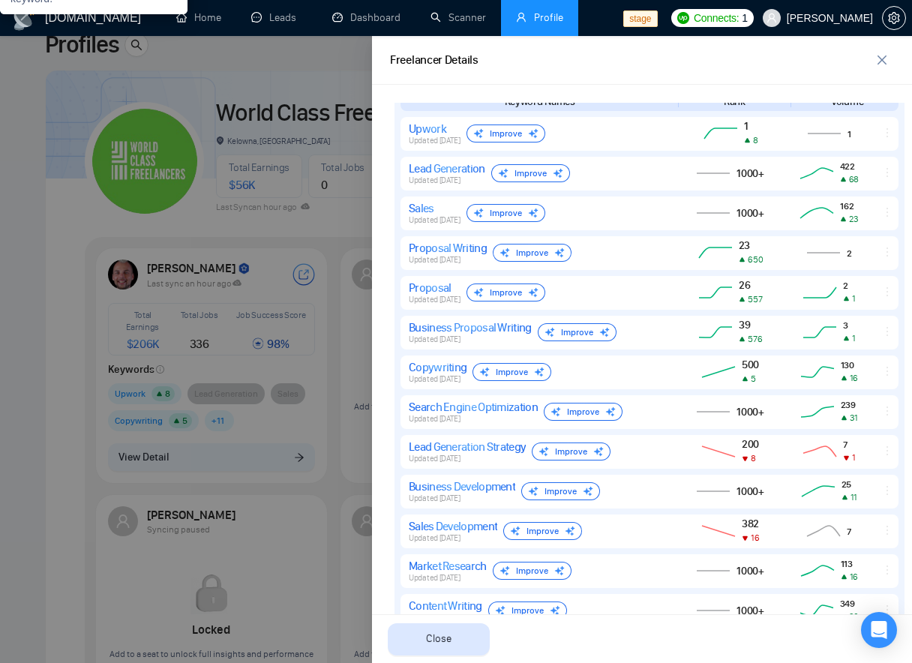
scroll to position [1116, 0]
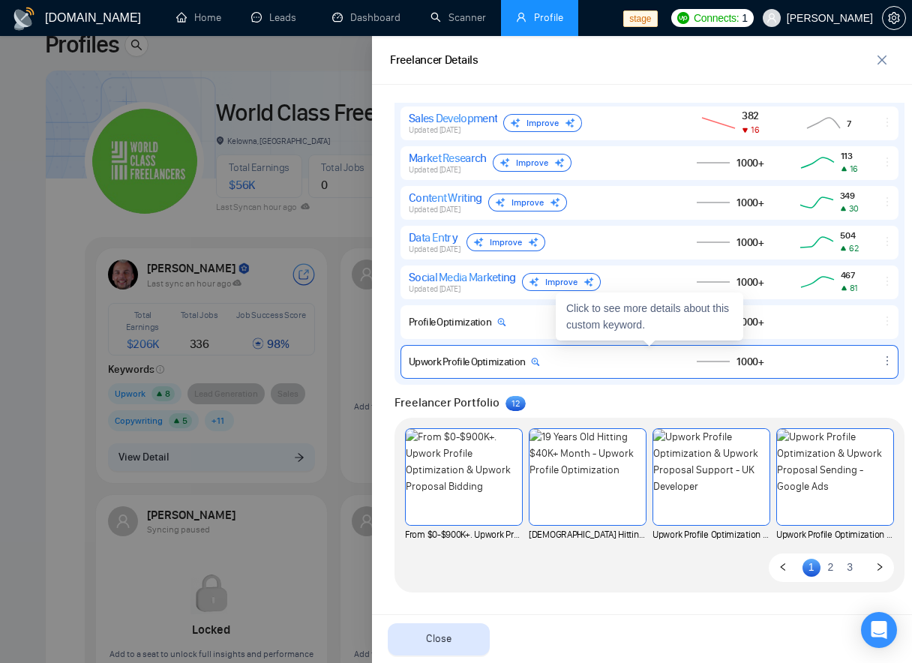
click at [542, 354] on div "Upwork Profile Optimization 1000+" at bounding box center [650, 362] width 498 height 34
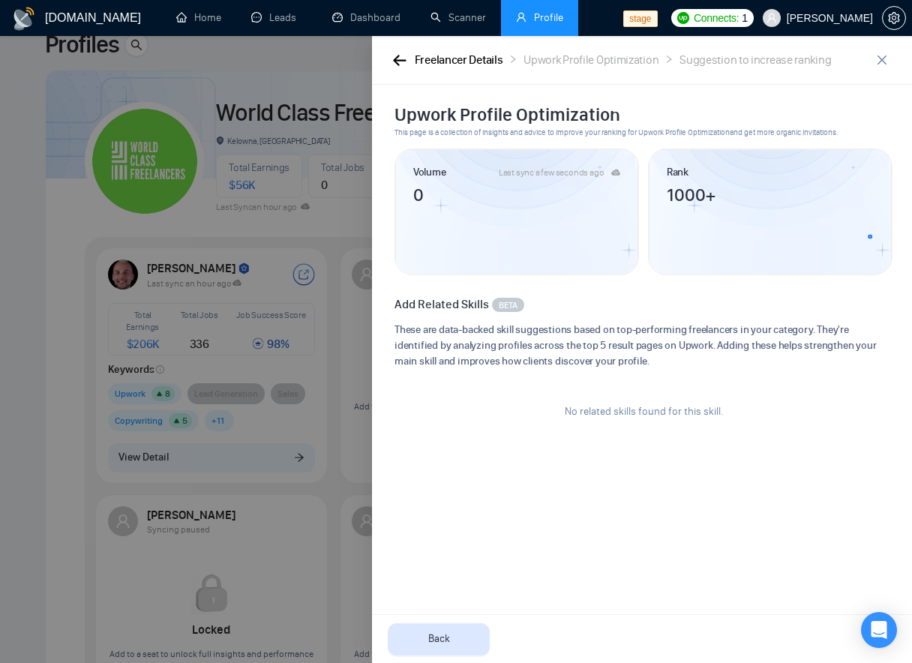
scroll to position [0, 0]
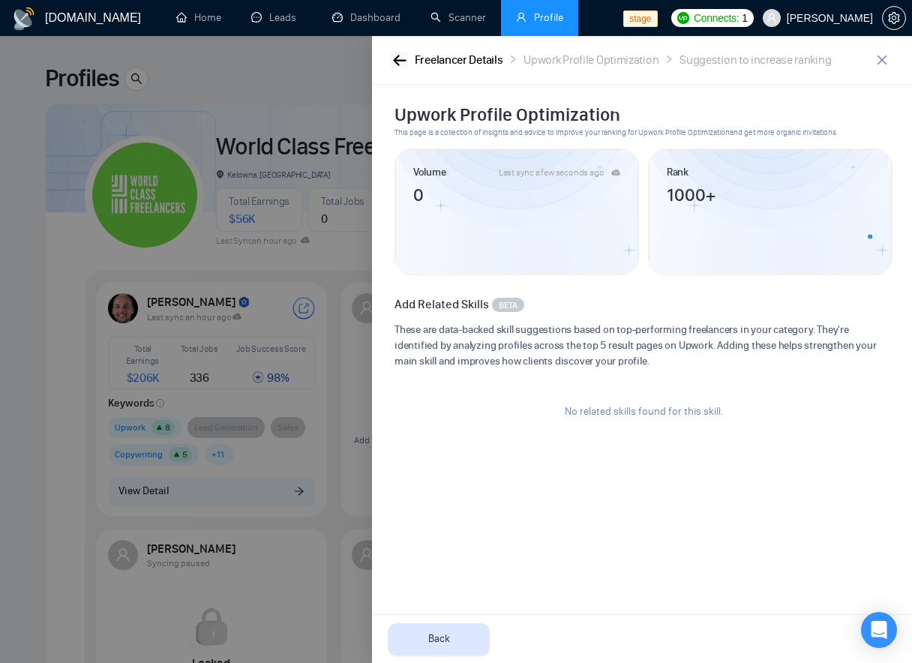
click at [402, 55] on icon "button" at bounding box center [400, 60] width 14 height 11
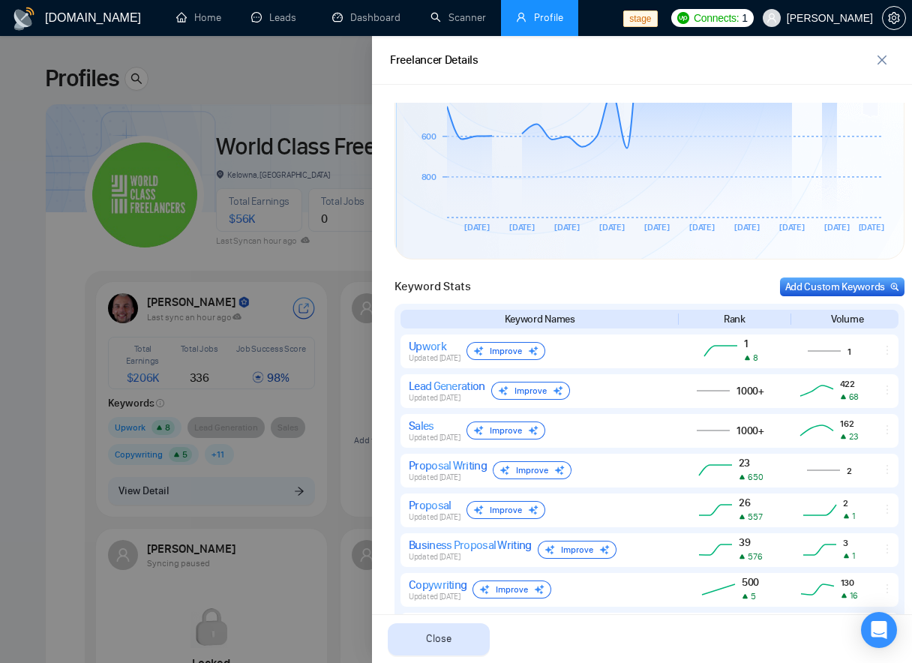
scroll to position [514, 0]
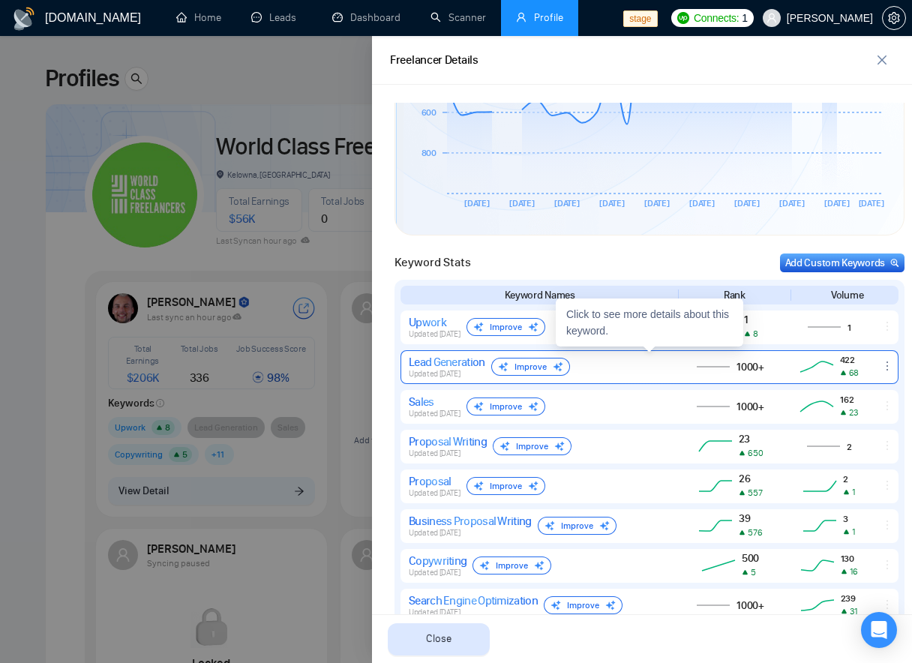
click at [590, 369] on div "Lead Generation Updated [DATE] Improve" at bounding box center [538, 367] width 259 height 24
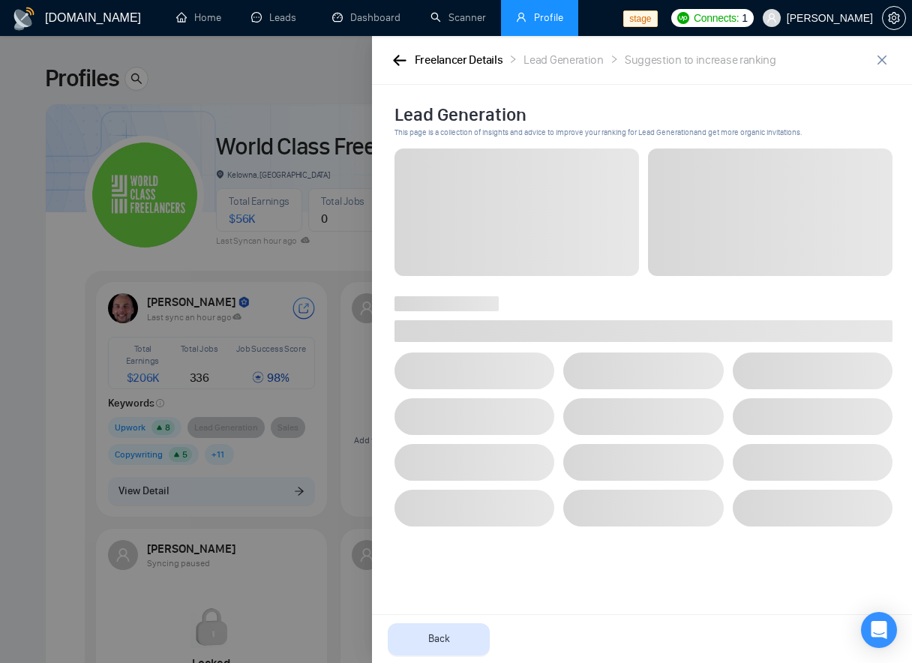
scroll to position [0, 0]
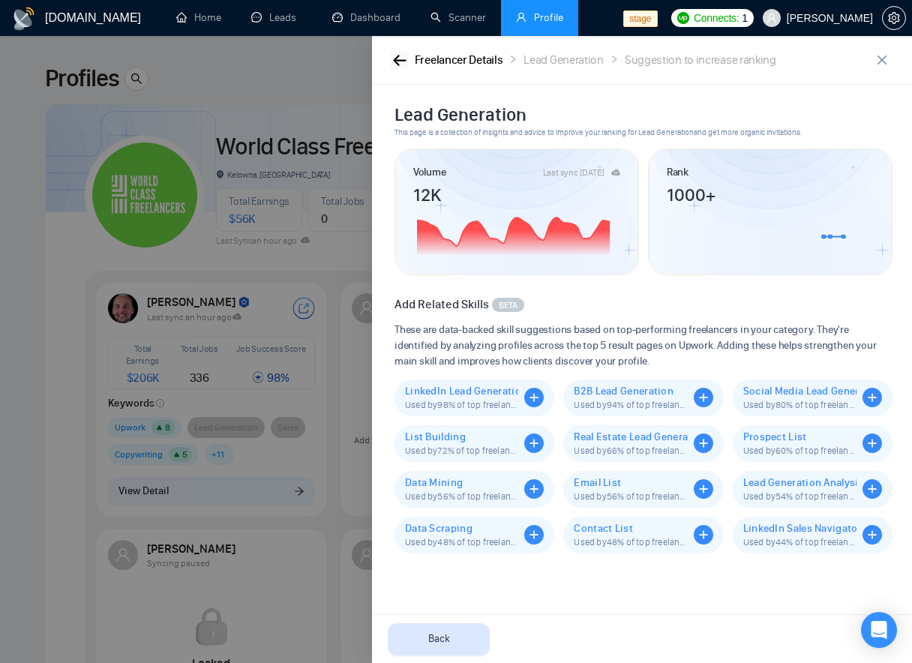
click at [403, 61] on icon "button" at bounding box center [400, 60] width 14 height 11
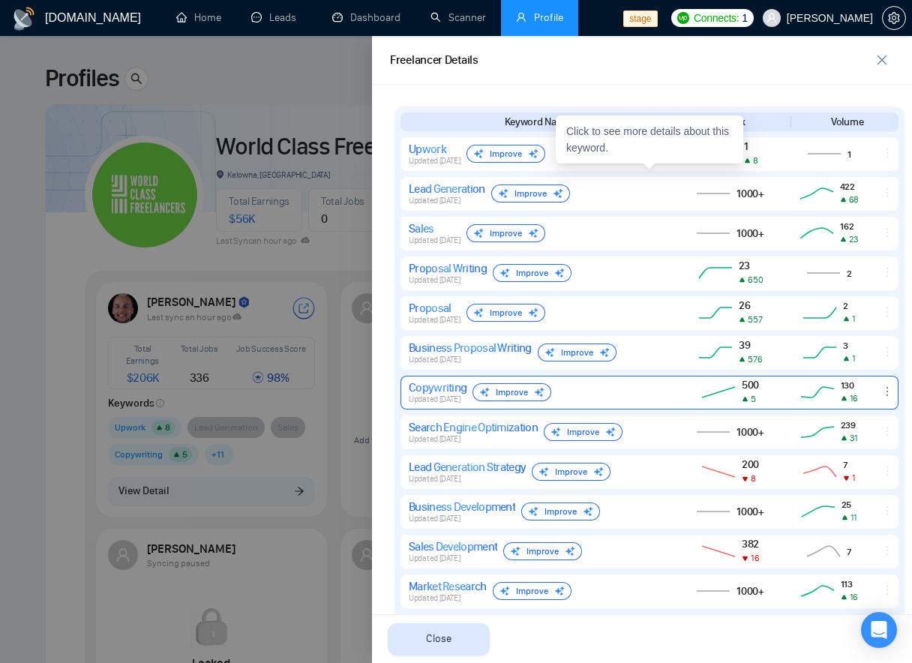
scroll to position [677, 0]
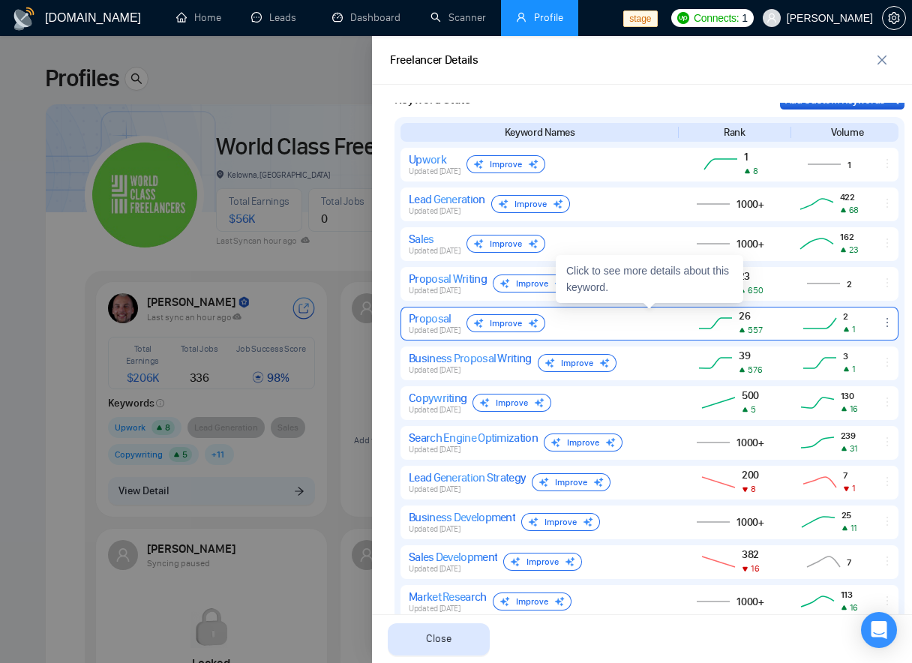
click at [801, 324] on icon at bounding box center [820, 323] width 41 height 18
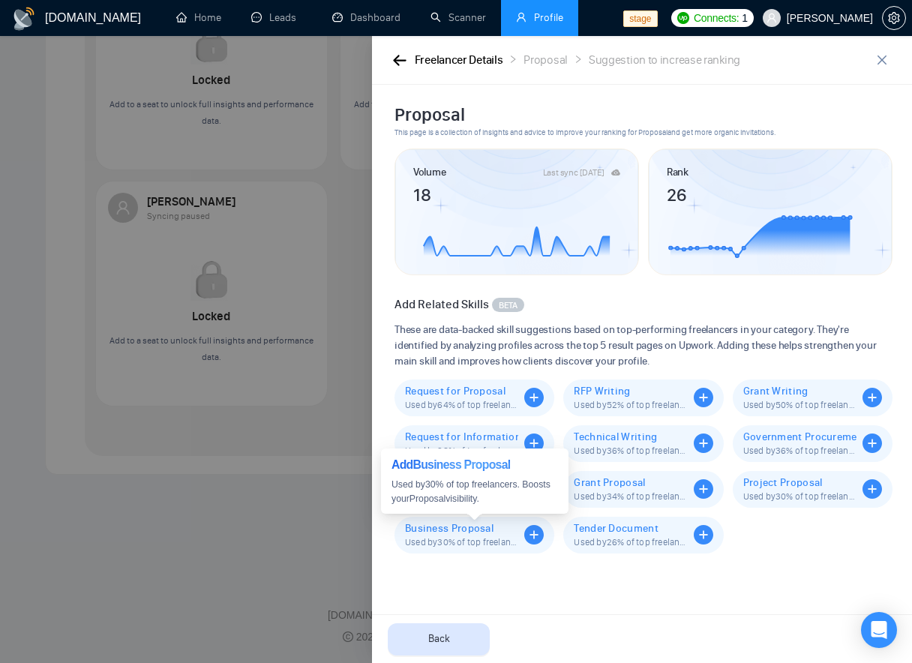
scroll to position [0, 0]
